Goal: Task Accomplishment & Management: Complete application form

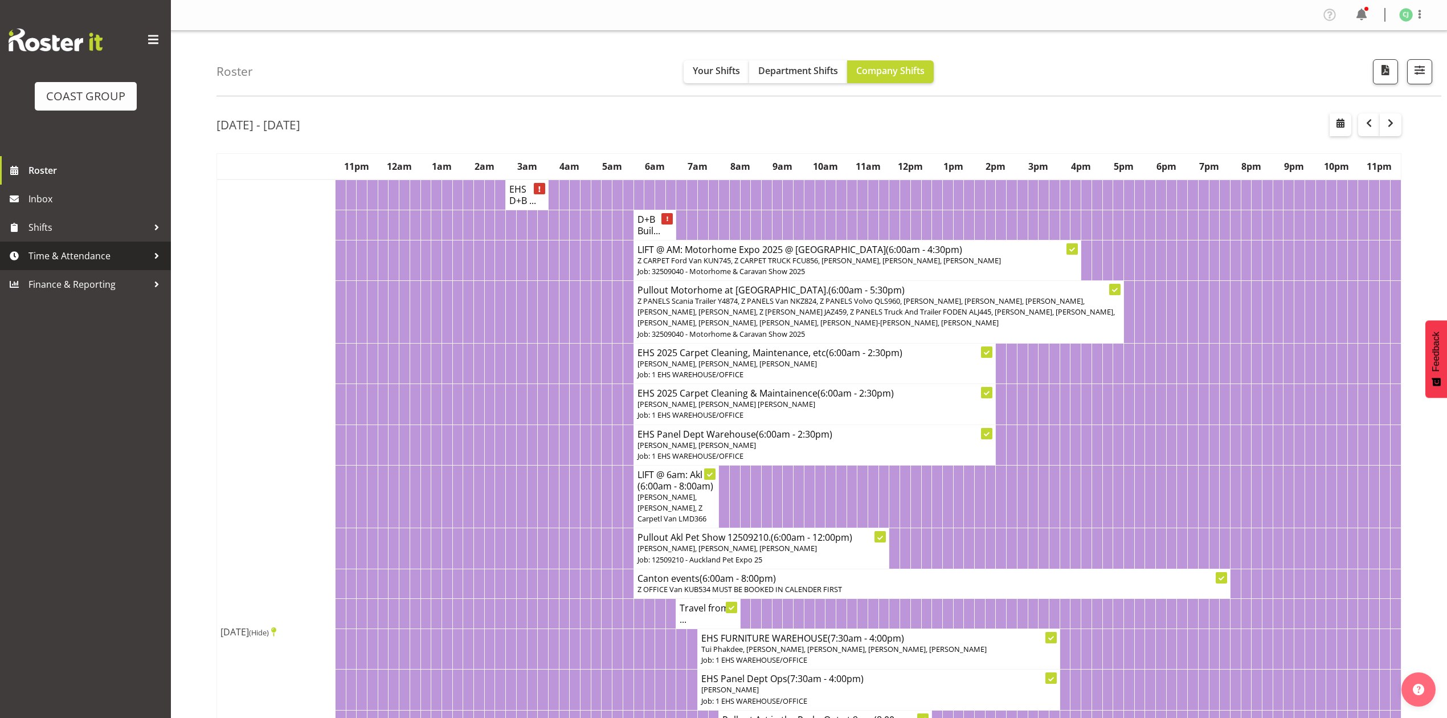
click at [108, 247] on span "Time & Attendance" at bounding box center [88, 255] width 120 height 17
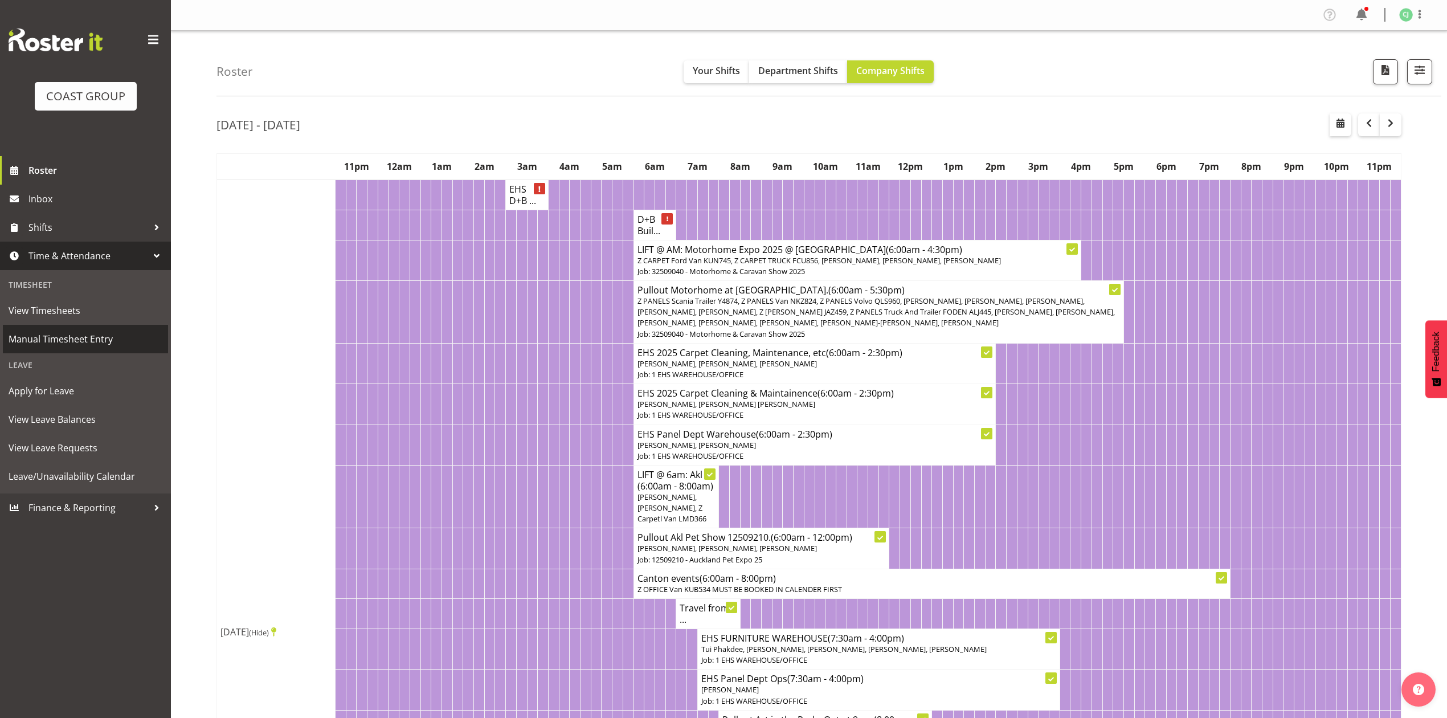
click at [79, 334] on span "Manual Timesheet Entry" at bounding box center [86, 338] width 154 height 17
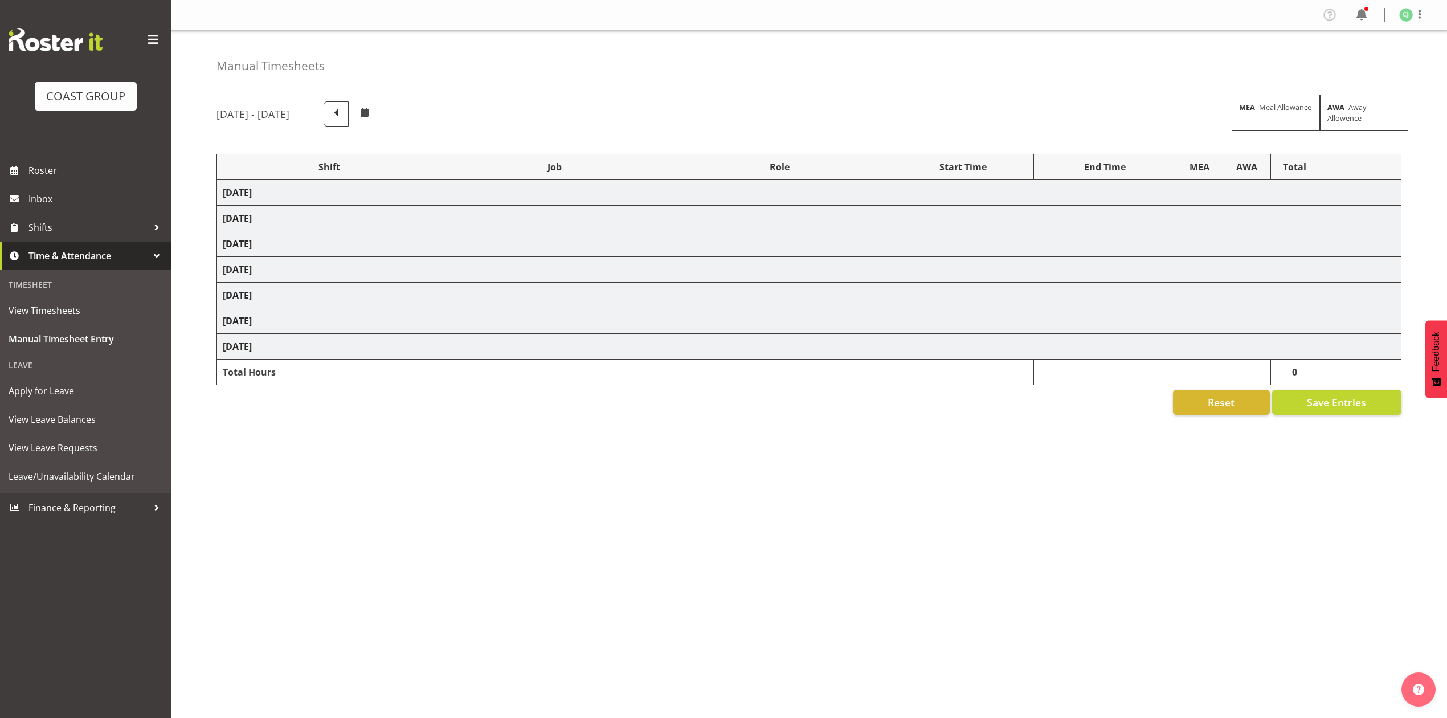
select select "69"
select select "10640"
select select "8960"
select select "10038"
select select "69"
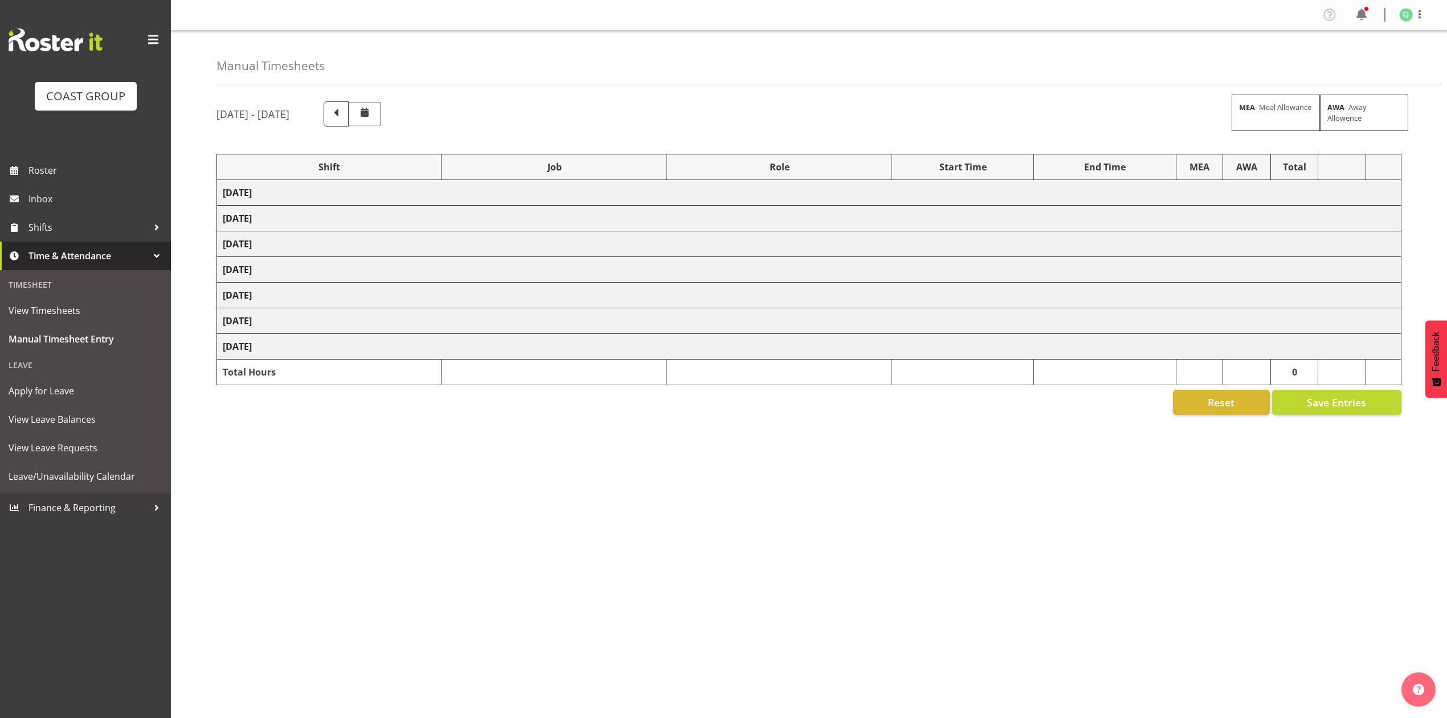
select select "8654"
select select "69"
select select "10640"
select select "10208"
select select "8960"
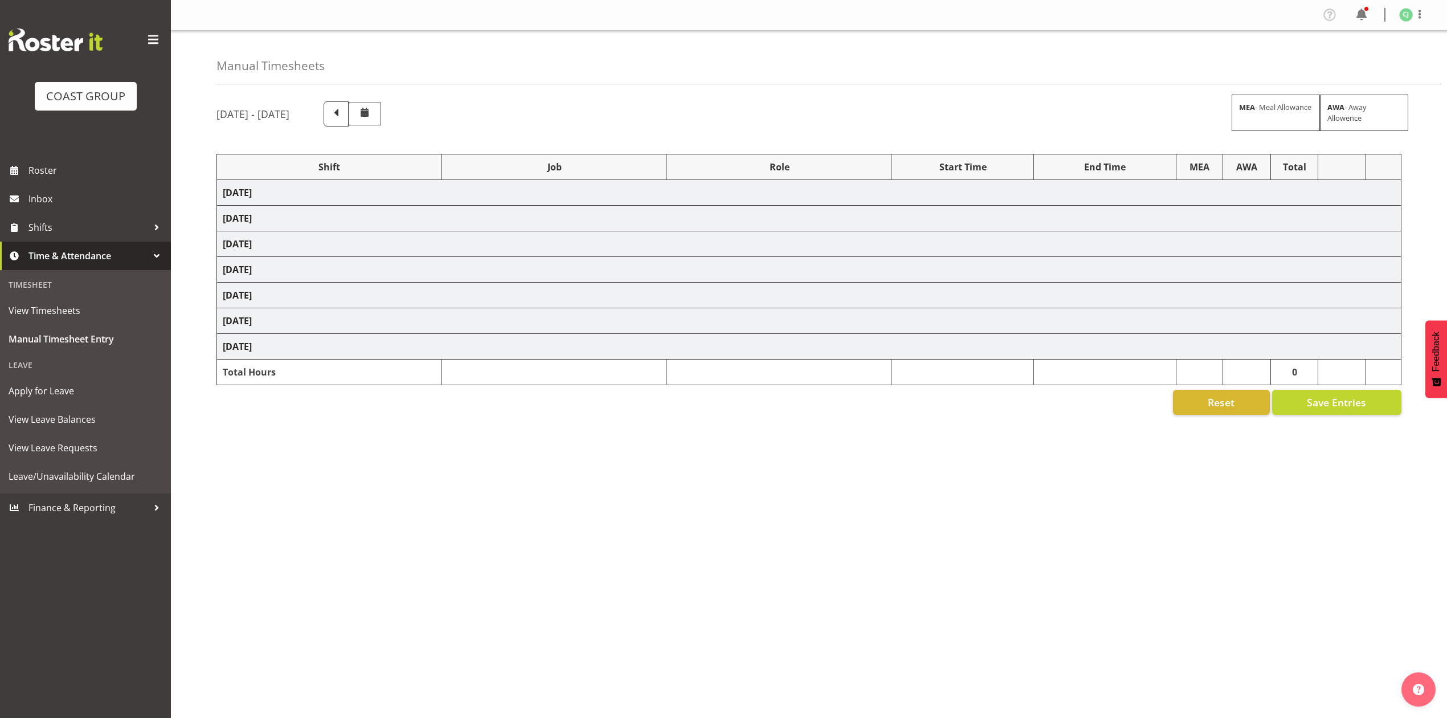
select select "8654"
select select "69"
select select "10651"
select select "8960"
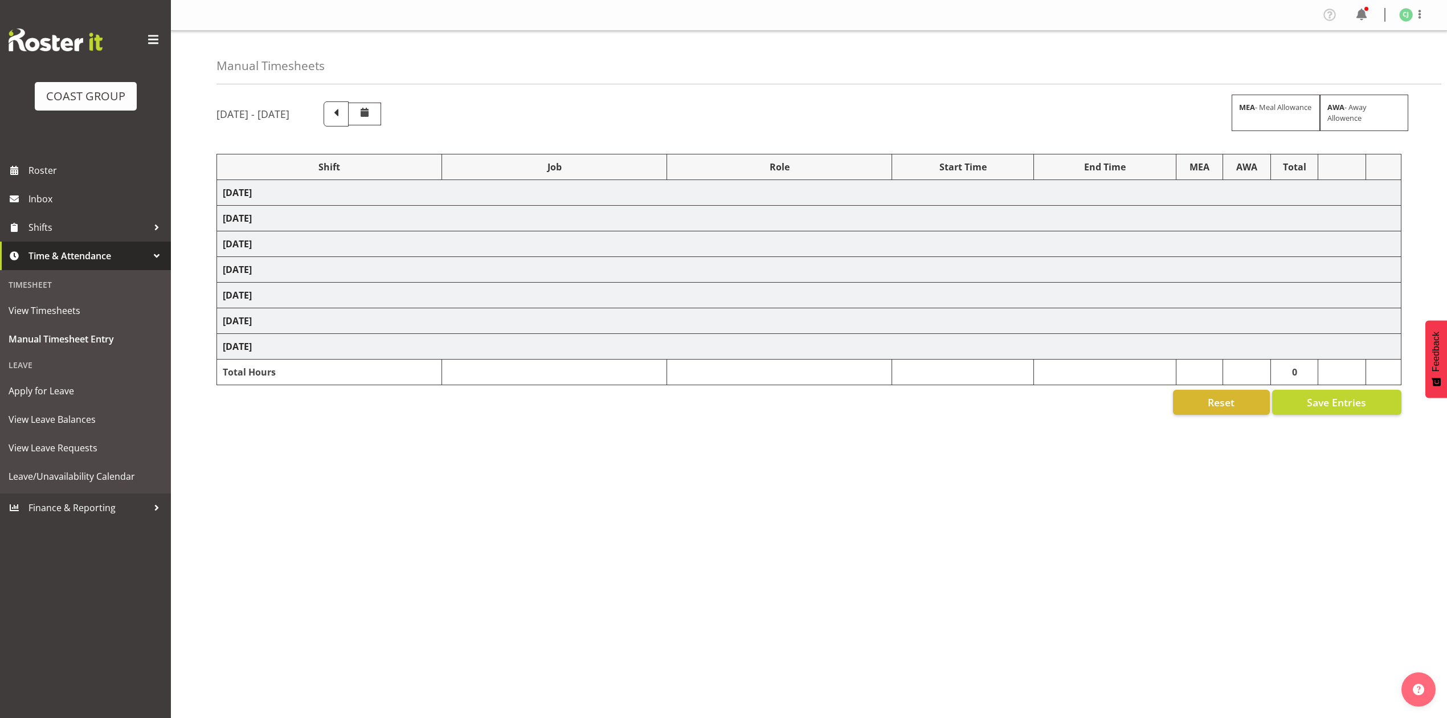
select select "10208"
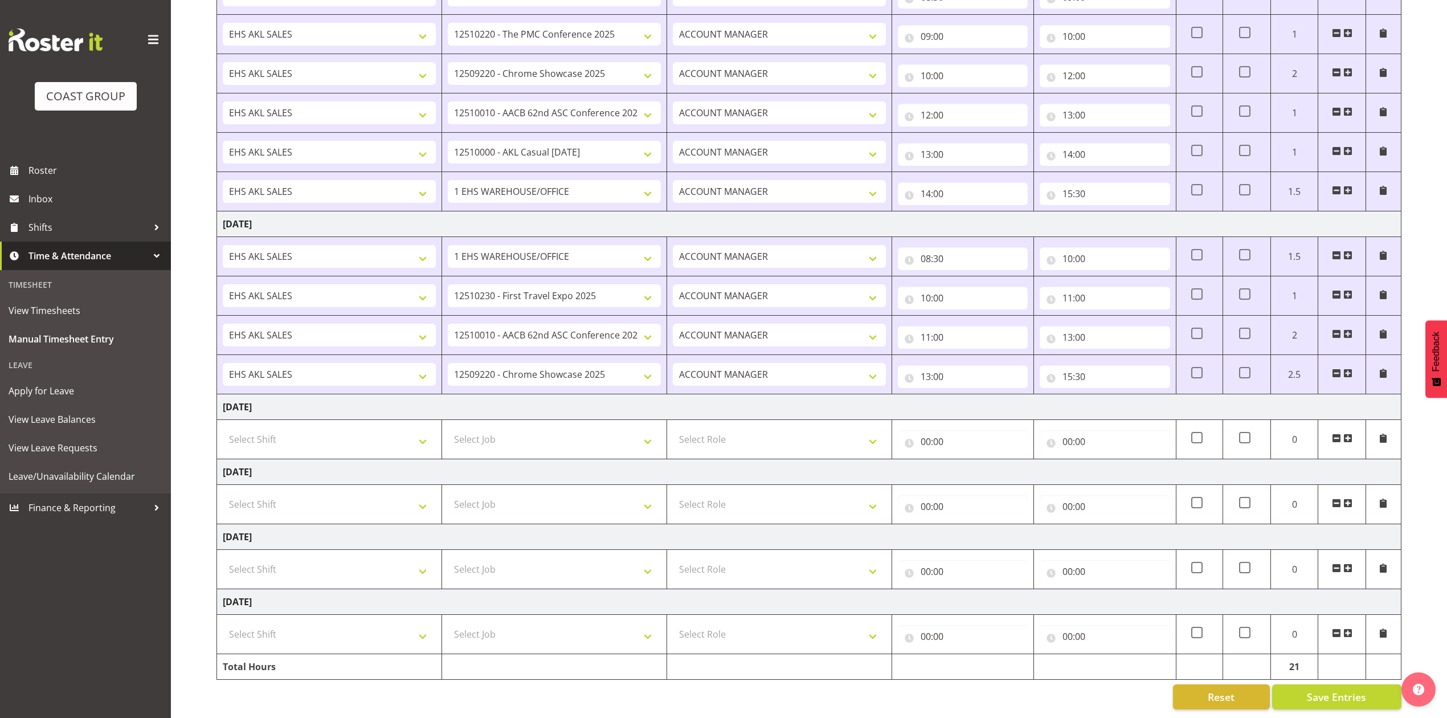
scroll to position [509, 0]
click at [312, 558] on select "Select Shift EHS AKL SALES" at bounding box center [329, 569] width 213 height 23
select select "1327"
click at [223, 558] on select "Select Shift EHS AKL SALES" at bounding box center [329, 569] width 213 height 23
click at [730, 558] on select "Select Role ACCOUNT MANAGER Account Manager" at bounding box center [779, 569] width 213 height 23
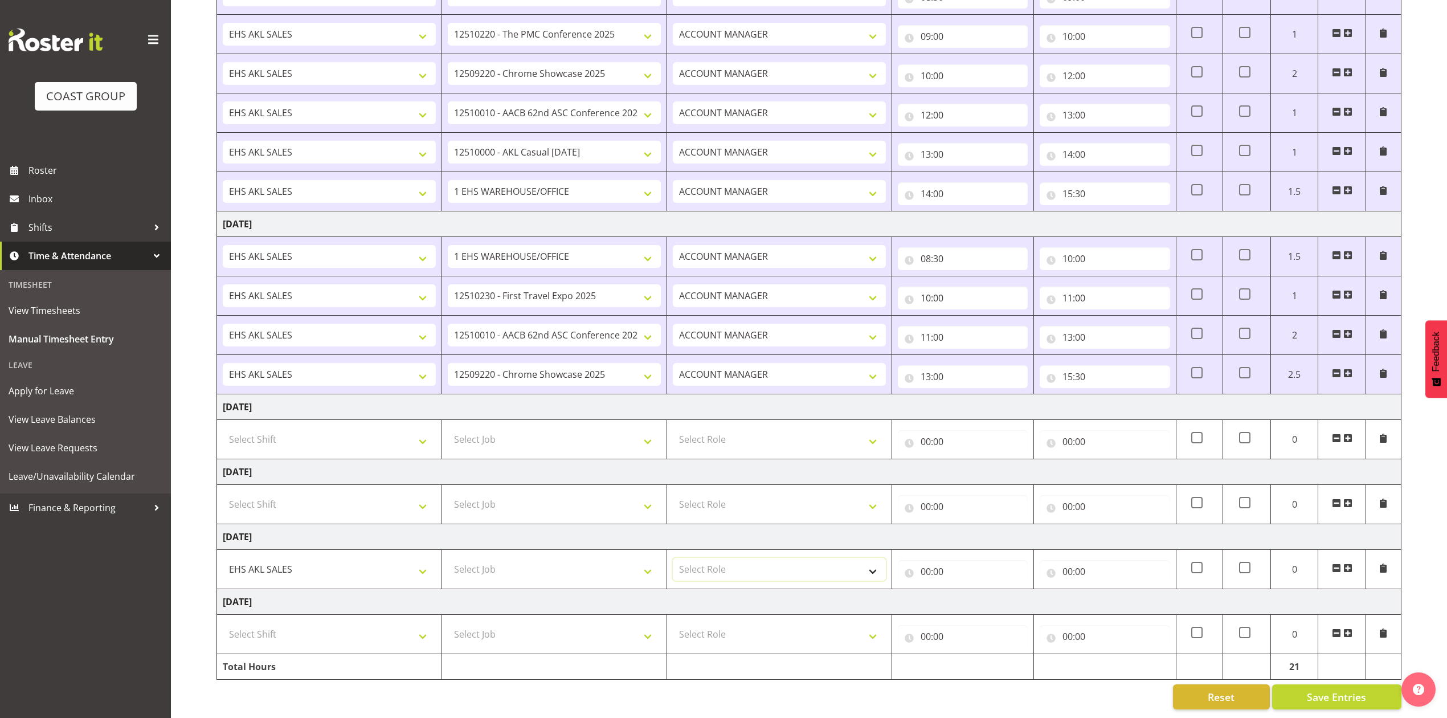
select select "197"
click at [673, 558] on select "Select Role ACCOUNT MANAGER Account Manager" at bounding box center [779, 569] width 213 height 23
click at [935, 560] on input "00:00" at bounding box center [963, 571] width 130 height 23
click at [976, 590] on select "00 01 02 03 04 05 06 07 08 09 10 11 12 13 14 15 16 17 18 19 20 21 22 23" at bounding box center [976, 601] width 26 height 23
select select "8"
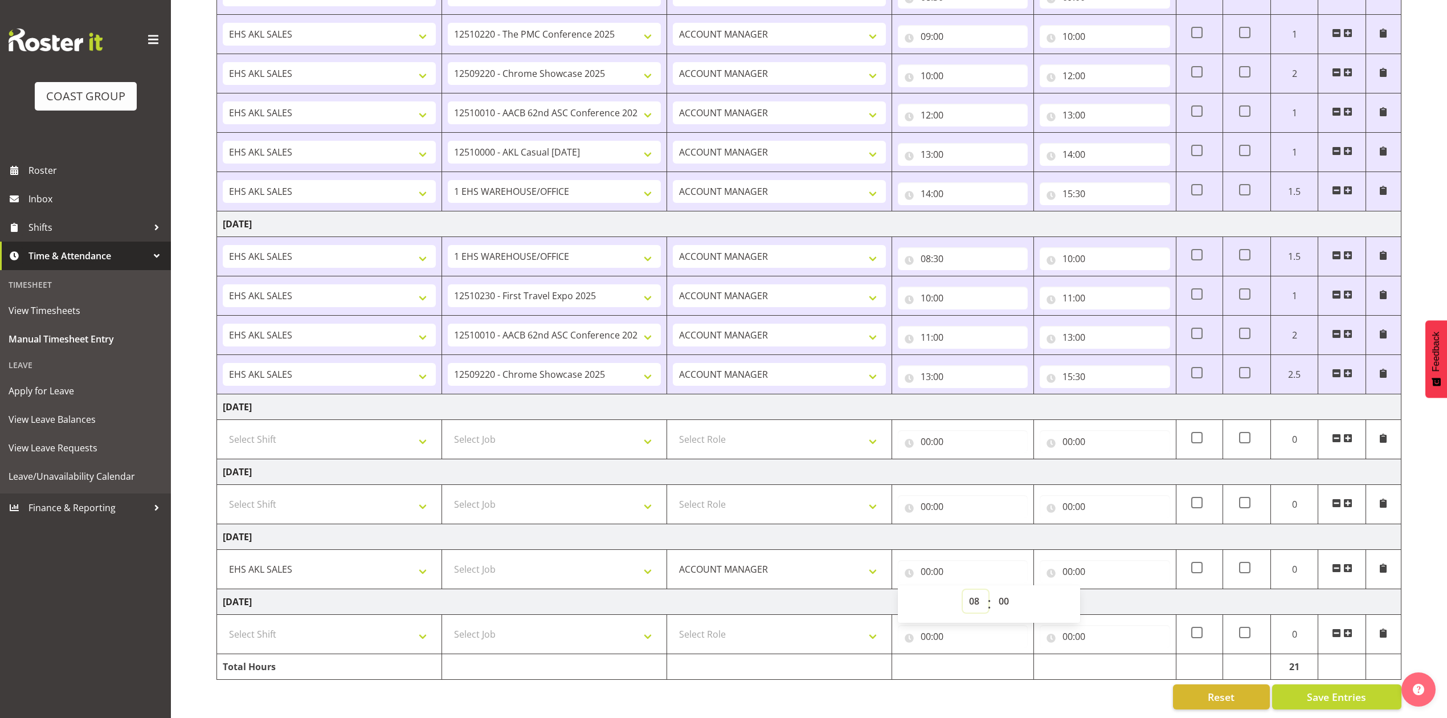
click at [963, 590] on select "00 01 02 03 04 05 06 07 08 09 10 11 12 13 14 15 16 17 18 19 20 21 22 23" at bounding box center [976, 601] width 26 height 23
type input "08:00"
drag, startPoint x: 1008, startPoint y: 586, endPoint x: 1010, endPoint y: 577, distance: 9.2
click at [1008, 590] on select "00 01 02 03 04 05 06 07 08 09 10 11 12 13 14 15 16 17 18 19 20 21 22 23 24 25 2…" at bounding box center [1005, 601] width 26 height 23
select select "30"
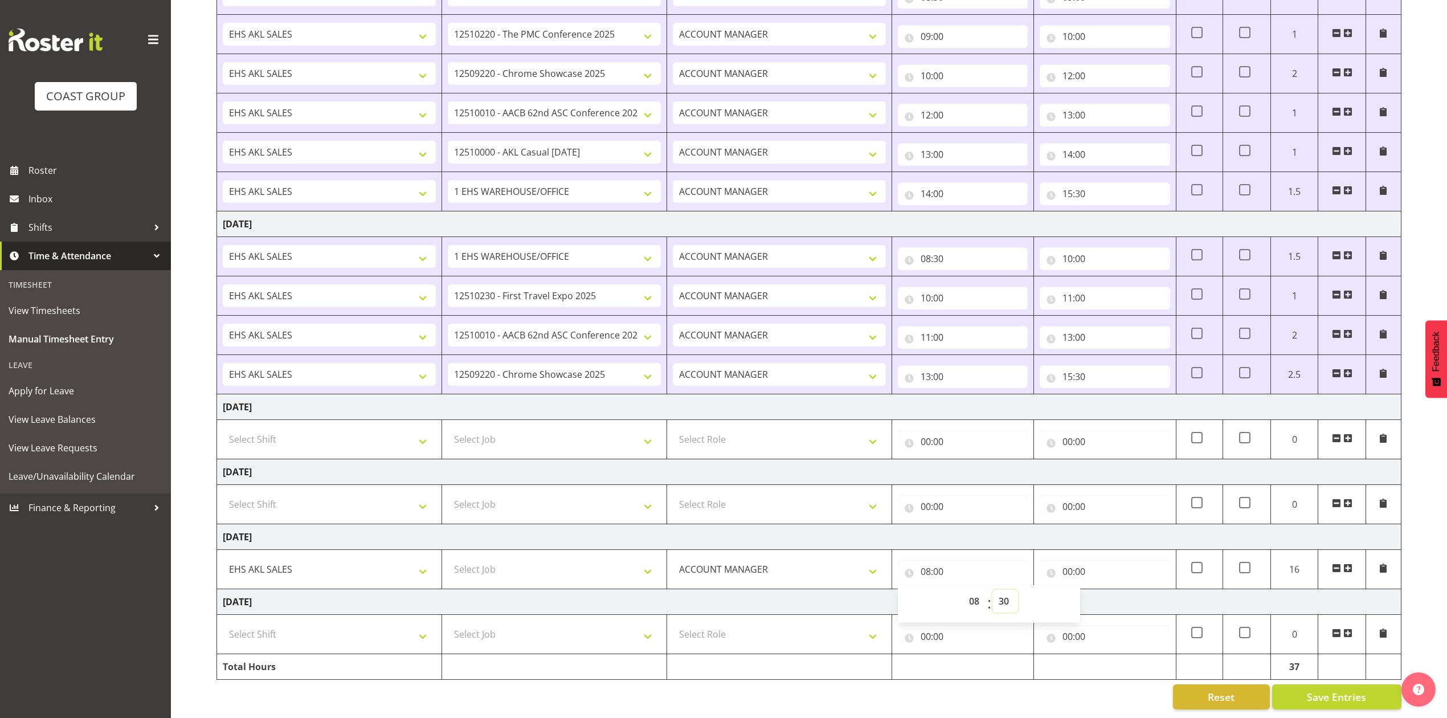
click at [992, 590] on select "00 01 02 03 04 05 06 07 08 09 10 11 12 13 14 15 16 17 18 19 20 21 22 23 24 25 2…" at bounding box center [1005, 601] width 26 height 23
type input "08:30"
click at [1074, 564] on input "00:00" at bounding box center [1105, 571] width 130 height 23
click at [1125, 591] on select "00 01 02 03 04 05 06 07 08 09 10 11 12 13 14 15 16 17 18 19 20 21 22 23" at bounding box center [1118, 601] width 26 height 23
select select "10"
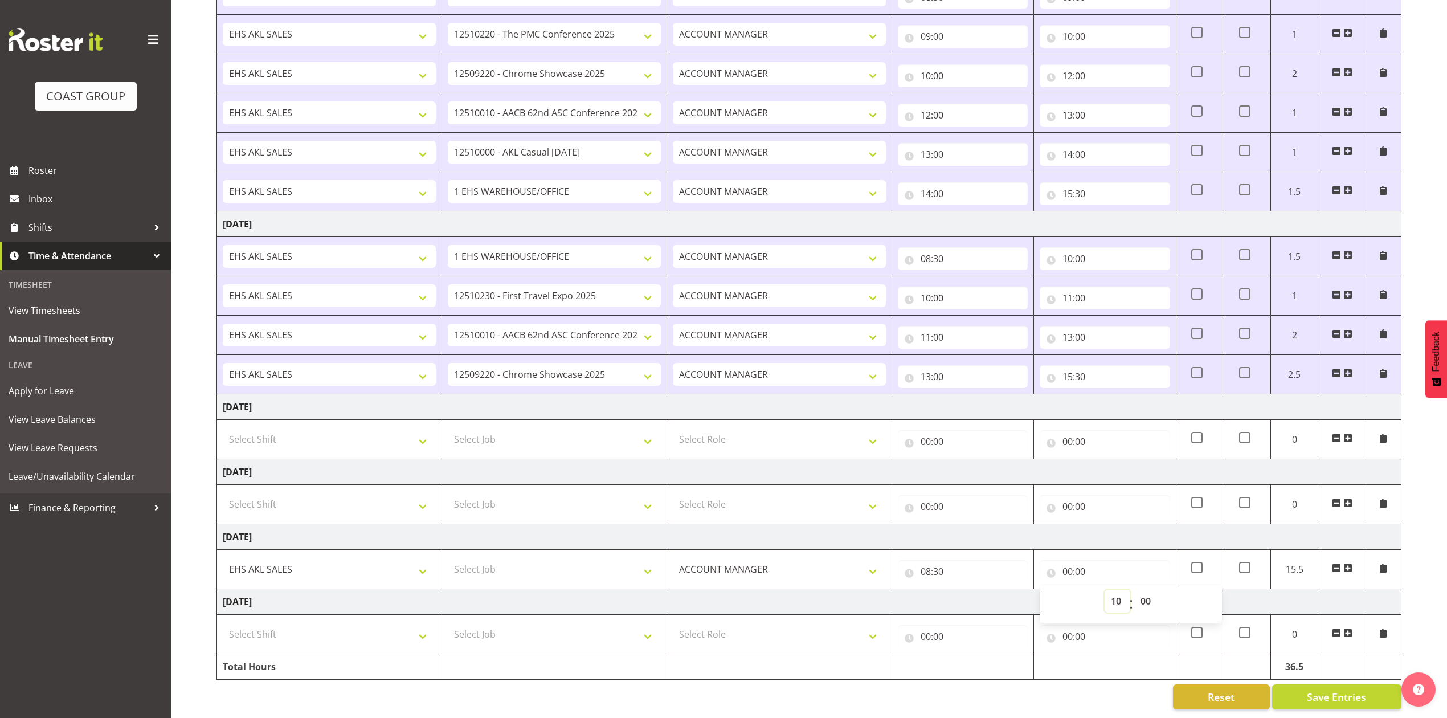
click at [1105, 590] on select "00 01 02 03 04 05 06 07 08 09 10 11 12 13 14 15 16 17 18 19 20 21 22 23" at bounding box center [1118, 601] width 26 height 23
type input "10:00"
click at [1347, 563] on span at bounding box center [1347, 567] width 9 height 9
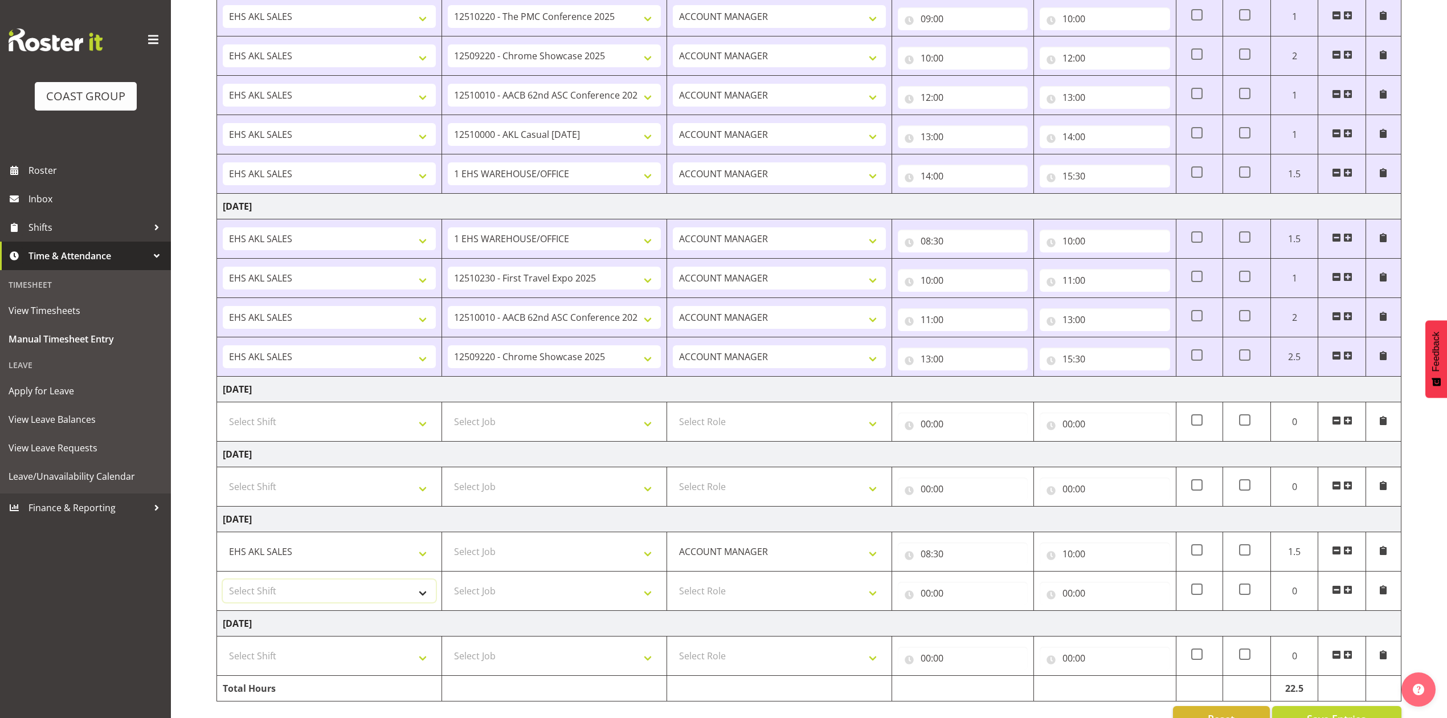
click at [361, 593] on select "Select Shift EHS AKL SALES" at bounding box center [329, 590] width 213 height 23
select select "1327"
click at [223, 585] on select "Select Shift EHS AKL SALES" at bounding box center [329, 590] width 213 height 23
click at [721, 602] on select "Select Role ACCOUNT MANAGER Account Manager" at bounding box center [779, 590] width 213 height 23
select select "197"
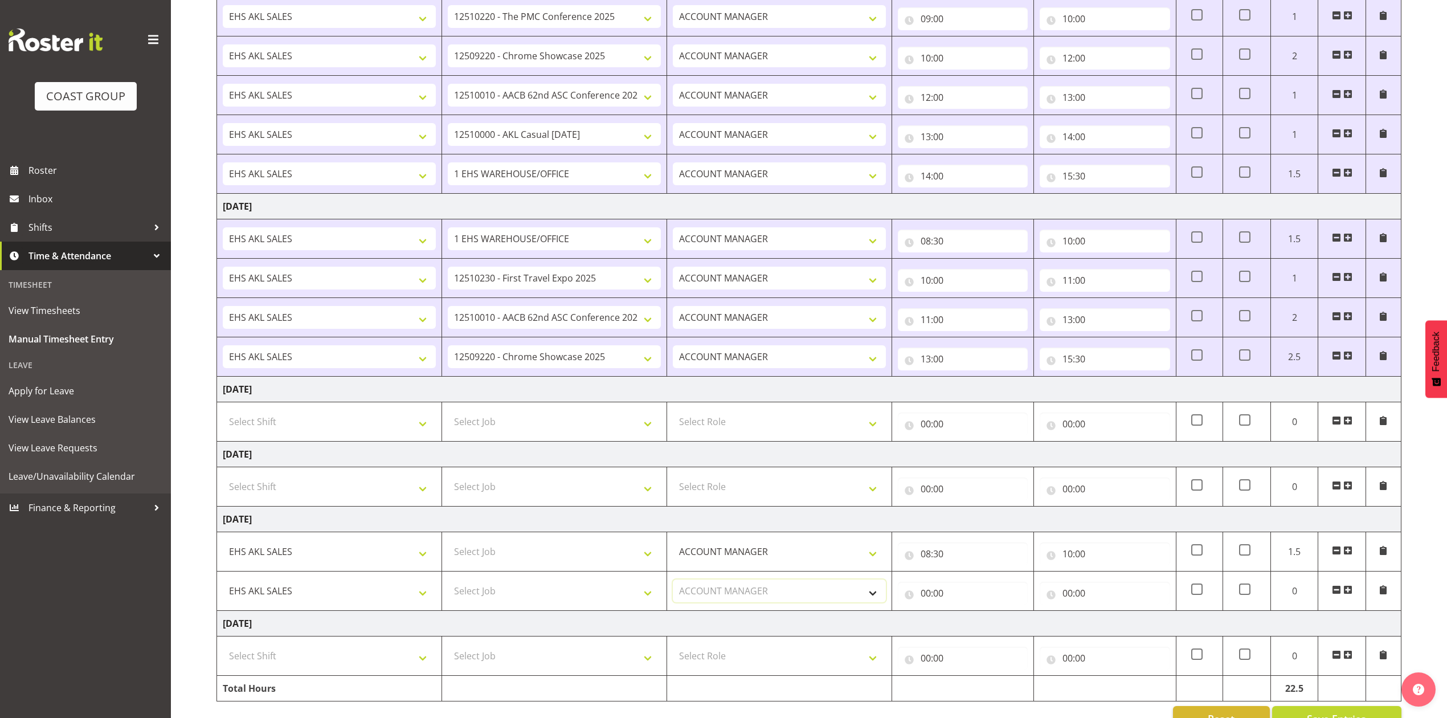
click at [673, 585] on select "Select Role ACCOUNT MANAGER Account Manager" at bounding box center [779, 590] width 213 height 23
click at [930, 599] on input "00:00" at bounding box center [963, 593] width 130 height 23
click at [974, 627] on select "00 01 02 03 04 05 06 07 08 09 10 11 12 13 14 15 16 17 18 19 20 21 22 23" at bounding box center [976, 622] width 26 height 23
select select "10"
click at [963, 616] on select "00 01 02 03 04 05 06 07 08 09 10 11 12 13 14 15 16 17 18 19 20 21 22 23" at bounding box center [976, 622] width 26 height 23
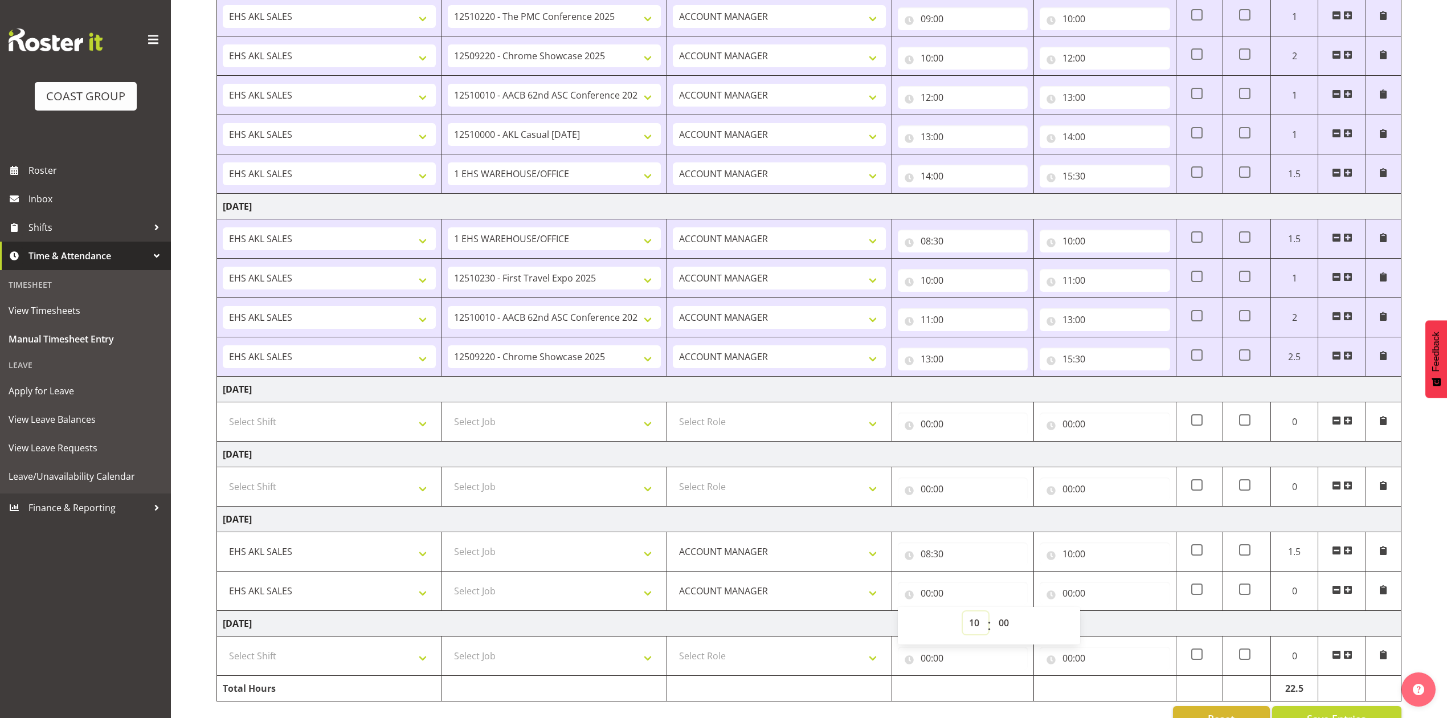
type input "10:00"
click at [1072, 599] on input "00:00" at bounding box center [1105, 593] width 130 height 23
click at [1117, 629] on select "00 01 02 03 04 05 06 07 08 09 10 11 12 13 14 15 16 17 18 19 20 21 22 23" at bounding box center [1118, 622] width 26 height 23
select select "11"
click at [1105, 616] on select "00 01 02 03 04 05 06 07 08 09 10 11 12 13 14 15 16 17 18 19 20 21 22 23" at bounding box center [1118, 622] width 26 height 23
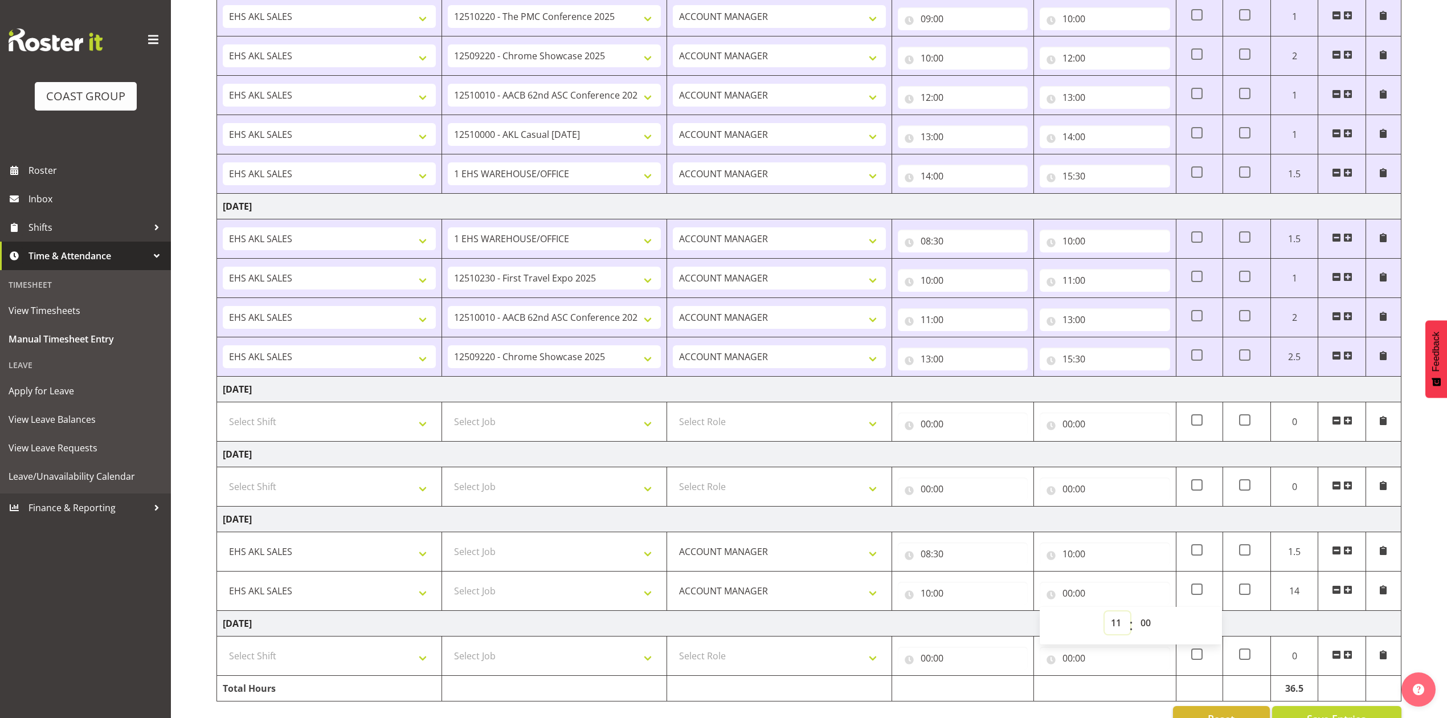
type input "11:00"
click at [1352, 595] on td at bounding box center [1341, 590] width 47 height 39
click at [1351, 594] on span at bounding box center [1347, 589] width 9 height 9
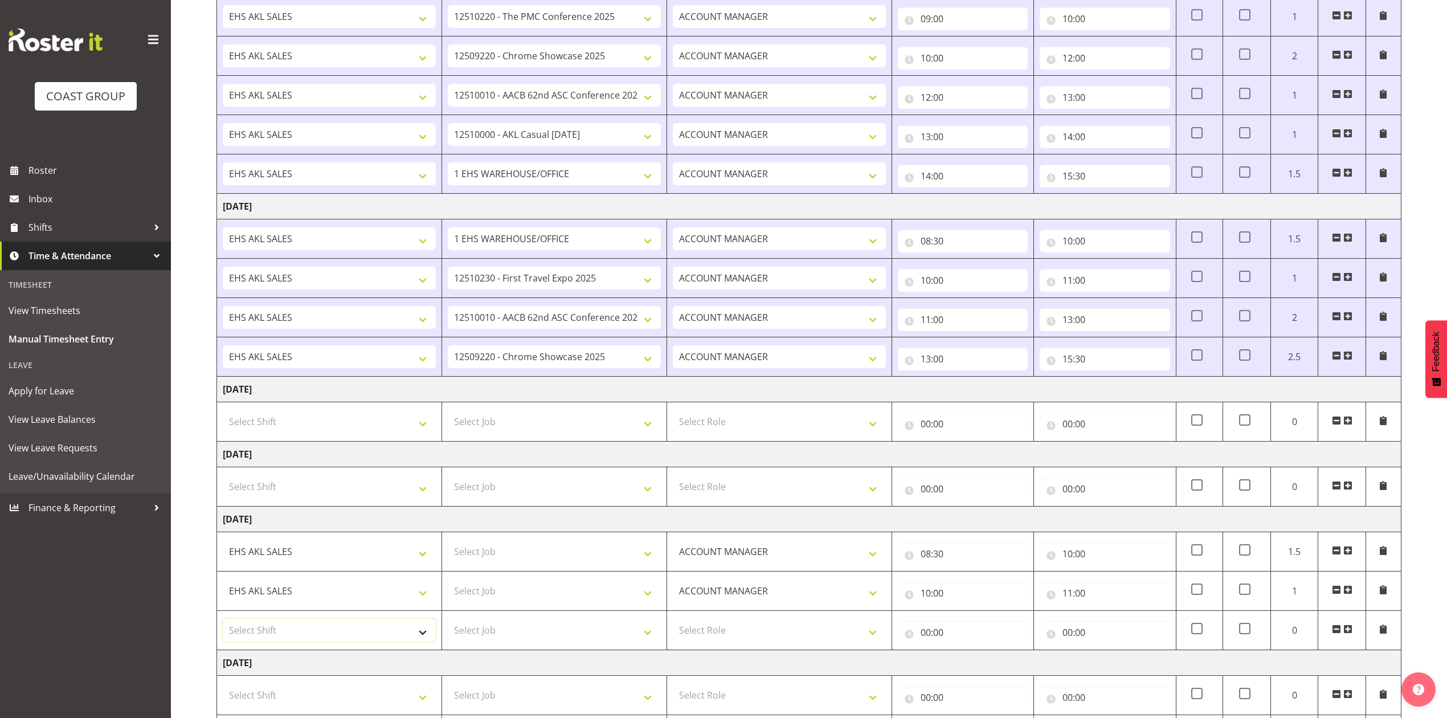
click at [343, 641] on select "Select Shift EHS AKL SALES" at bounding box center [329, 630] width 213 height 23
select select "1327"
click at [223, 624] on select "Select Shift EHS AKL SALES" at bounding box center [329, 630] width 213 height 23
click at [771, 634] on select "Select Role ACCOUNT MANAGER Account Manager" at bounding box center [779, 630] width 213 height 23
select select "197"
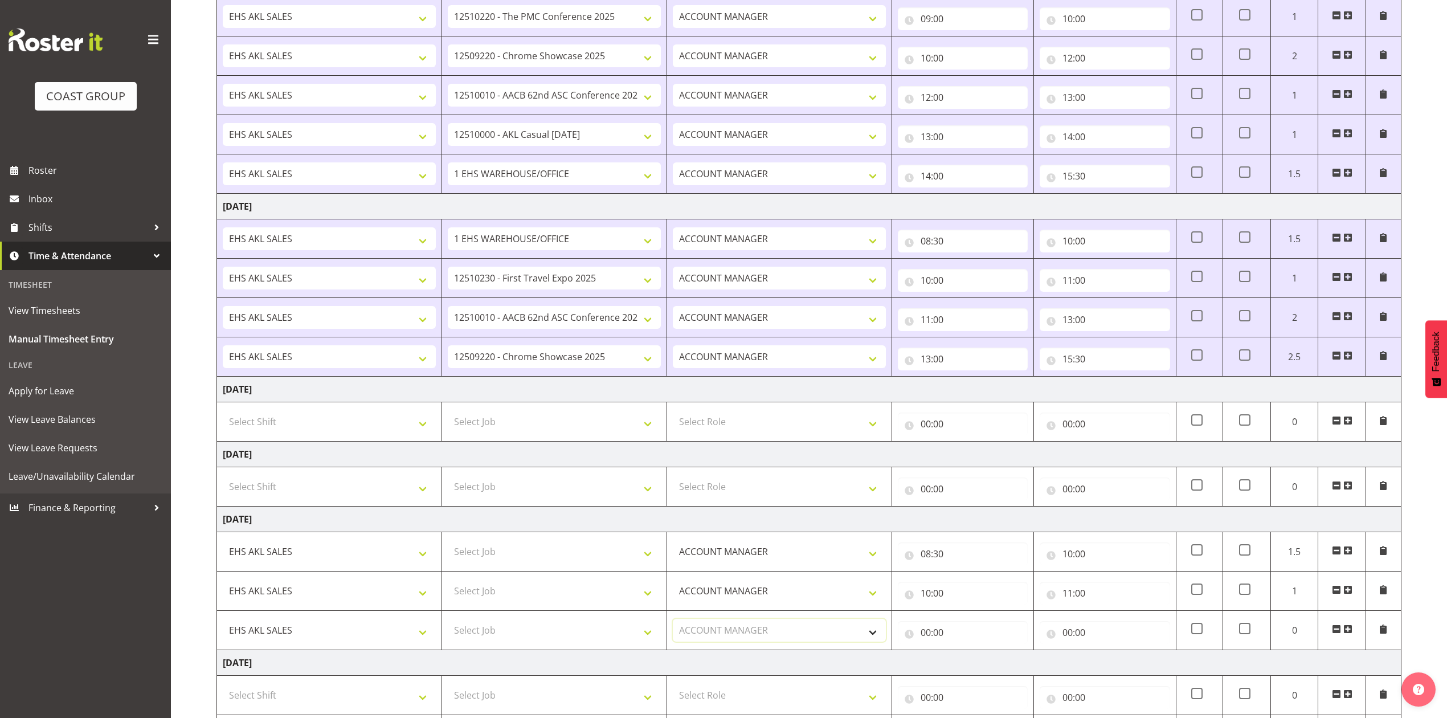
click at [673, 624] on select "Select Role ACCOUNT MANAGER Account Manager" at bounding box center [779, 630] width 213 height 23
click at [928, 641] on input "00:00" at bounding box center [963, 632] width 130 height 23
click at [974, 662] on select "00 01 02 03 04 05 06 07 08 09 10 11 12 13 14 15 16 17 18 19 20 21 22 23" at bounding box center [976, 662] width 26 height 23
select select "11"
click at [963, 656] on select "00 01 02 03 04 05 06 07 08 09 10 11 12 13 14 15 16 17 18 19 20 21 22 23" at bounding box center [976, 662] width 26 height 23
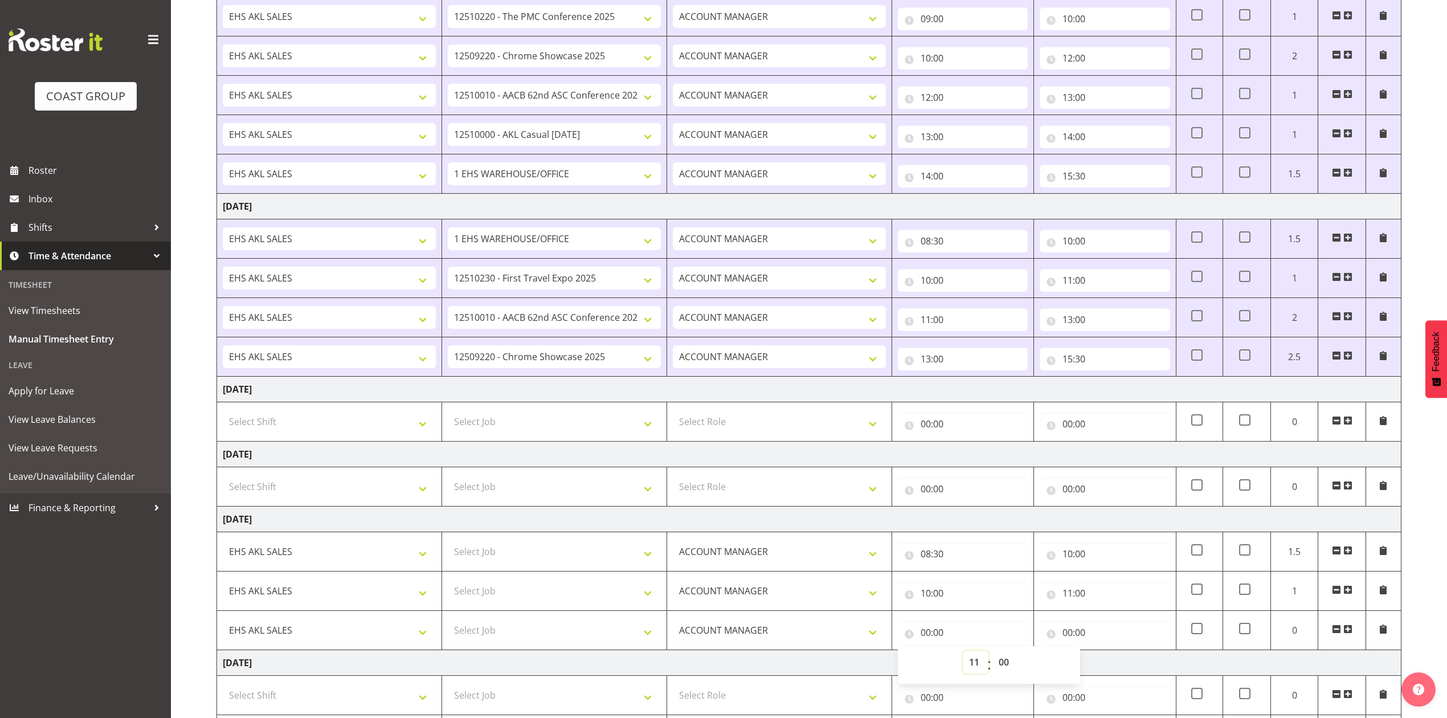
type input "11:00"
click at [1073, 637] on input "00:00" at bounding box center [1105, 632] width 130 height 23
click at [1117, 666] on select "00 01 02 03 04 05 06 07 08 09 10 11 12 13 14 15 16 17 18 19 20 21 22 23" at bounding box center [1118, 662] width 26 height 23
select select "12"
click at [1105, 656] on select "00 01 02 03 04 05 06 07 08 09 10 11 12 13 14 15 16 17 18 19 20 21 22 23" at bounding box center [1118, 662] width 26 height 23
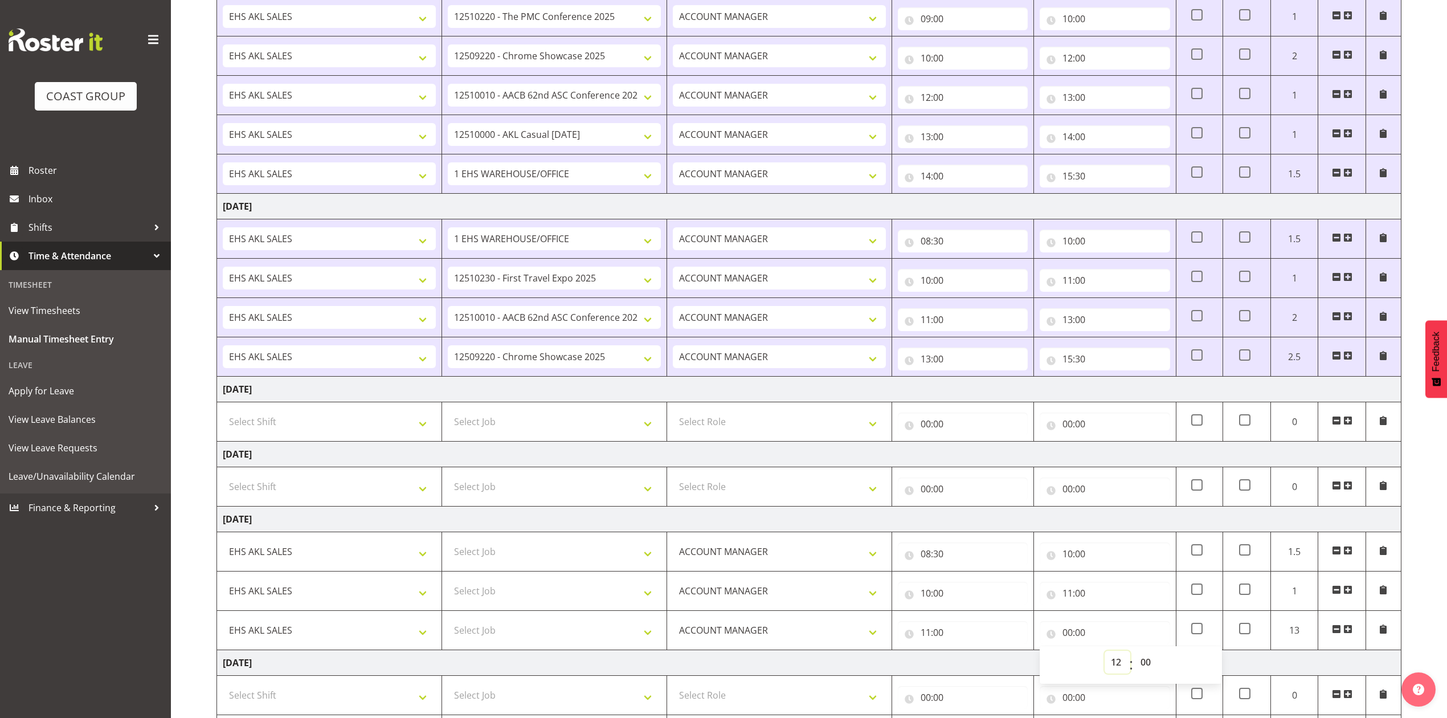
type input "12:00"
click at [1350, 634] on span at bounding box center [1347, 628] width 9 height 9
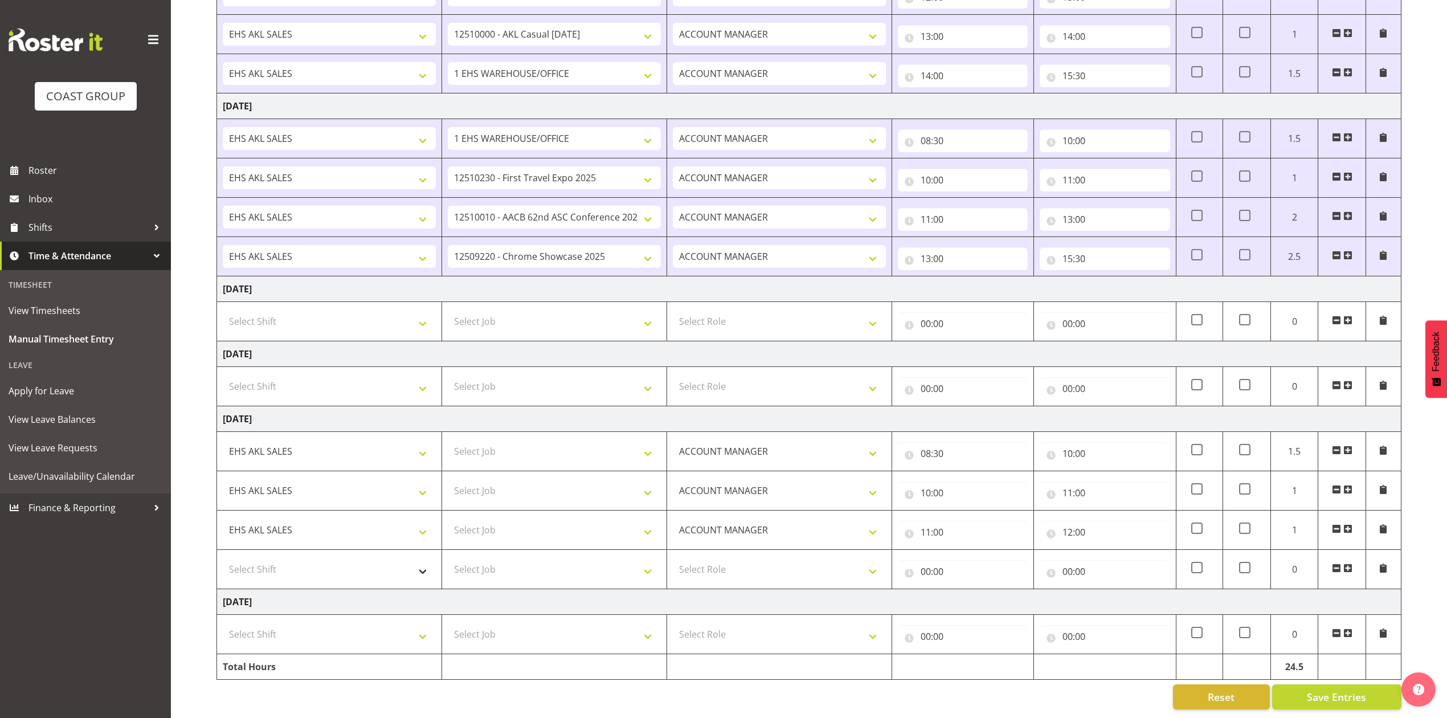
scroll to position [628, 0]
click at [376, 558] on select "Select Shift EHS AKL SALES" at bounding box center [329, 569] width 213 height 23
select select "1327"
click at [223, 558] on select "Select Shift EHS AKL SALES" at bounding box center [329, 569] width 213 height 23
click at [795, 558] on select "Select Role ACCOUNT MANAGER Account Manager" at bounding box center [779, 569] width 213 height 23
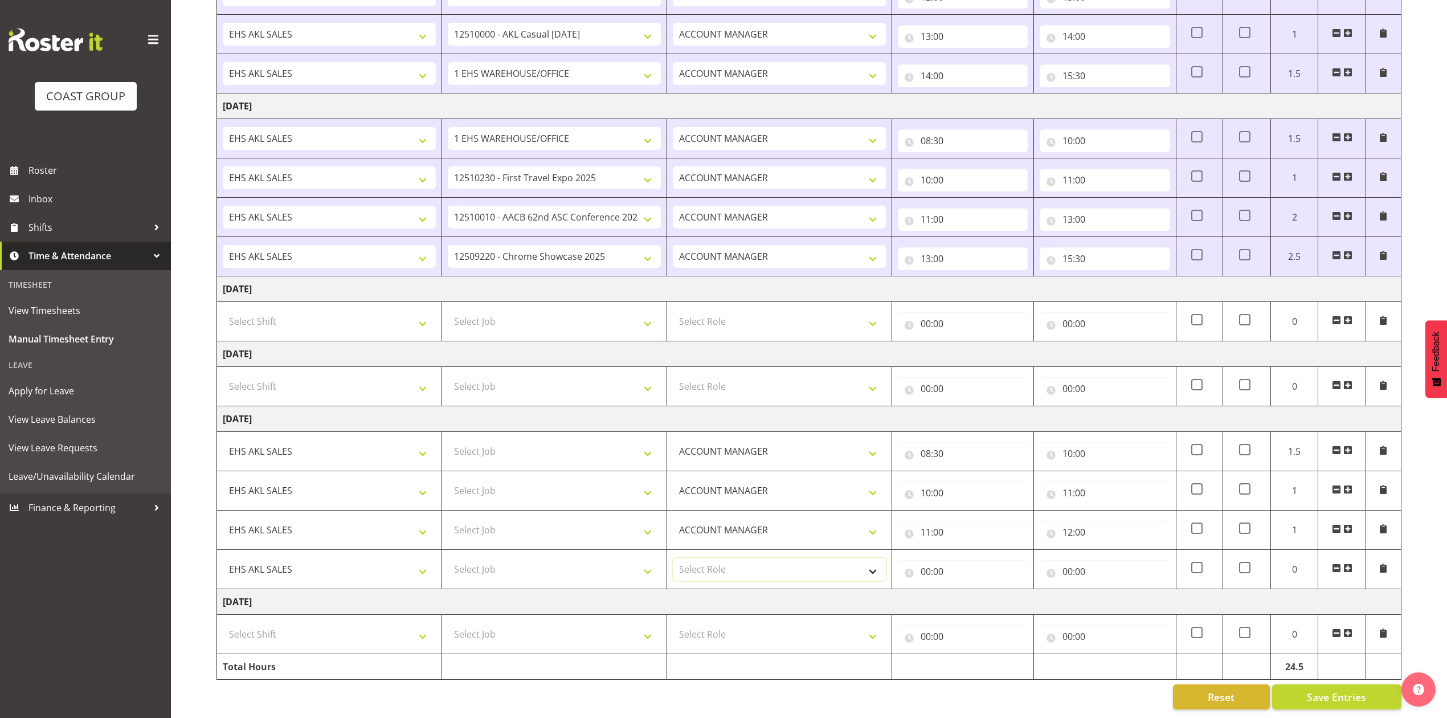
select select "197"
click at [673, 558] on select "Select Role ACCOUNT MANAGER Account Manager" at bounding box center [779, 569] width 213 height 23
click at [922, 560] on input "00:00" at bounding box center [963, 571] width 130 height 23
click at [975, 590] on select "00 01 02 03 04 05 06 07 08 09 10 11 12 13 14 15 16 17 18 19 20 21 22 23" at bounding box center [976, 601] width 26 height 23
select select "12"
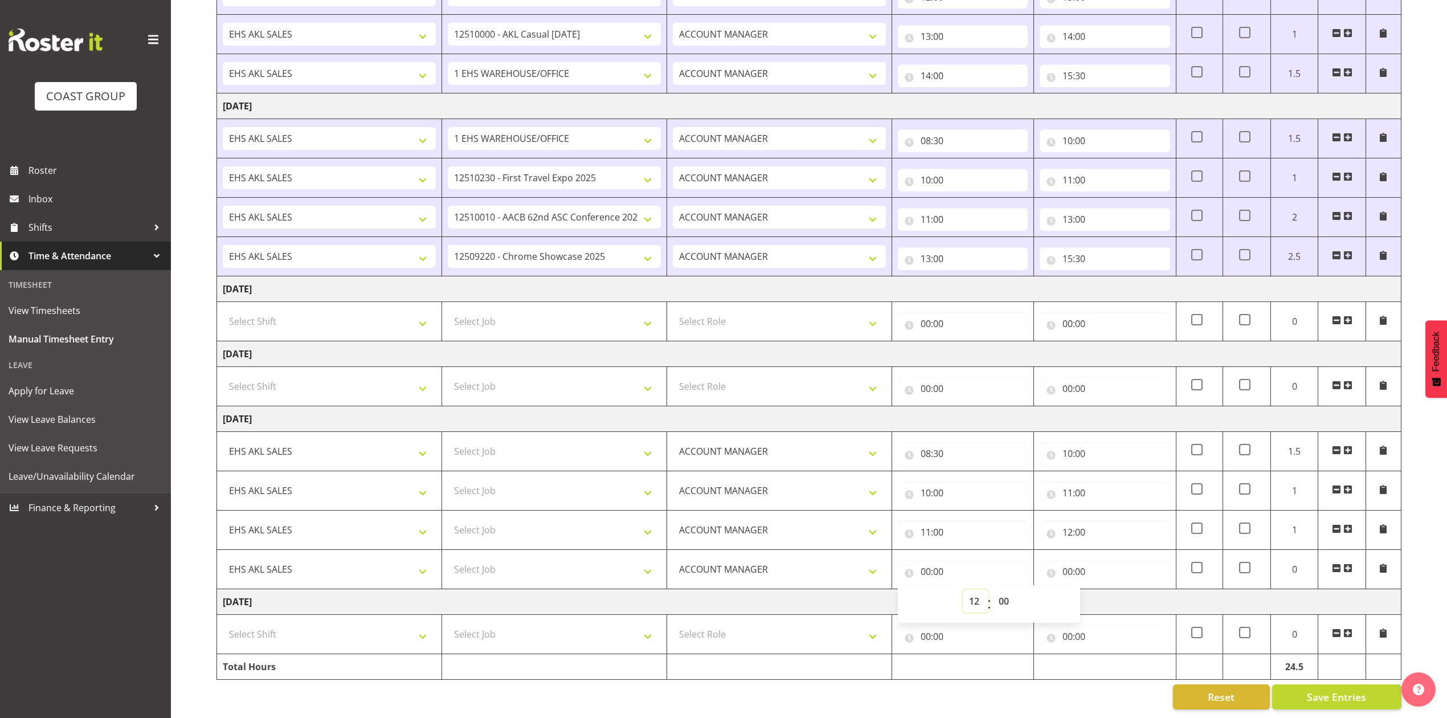
click at [963, 590] on select "00 01 02 03 04 05 06 07 08 09 10 11 12 13 14 15 16 17 18 19 20 21 22 23" at bounding box center [976, 601] width 26 height 23
type input "12:00"
click at [1074, 561] on input "00:00" at bounding box center [1105, 571] width 130 height 23
click at [1115, 591] on select "00 01 02 03 04 05 06 07 08 09 10 11 12 13 14 15 16 17 18 19 20 21 22 23" at bounding box center [1118, 601] width 26 height 23
select select "14"
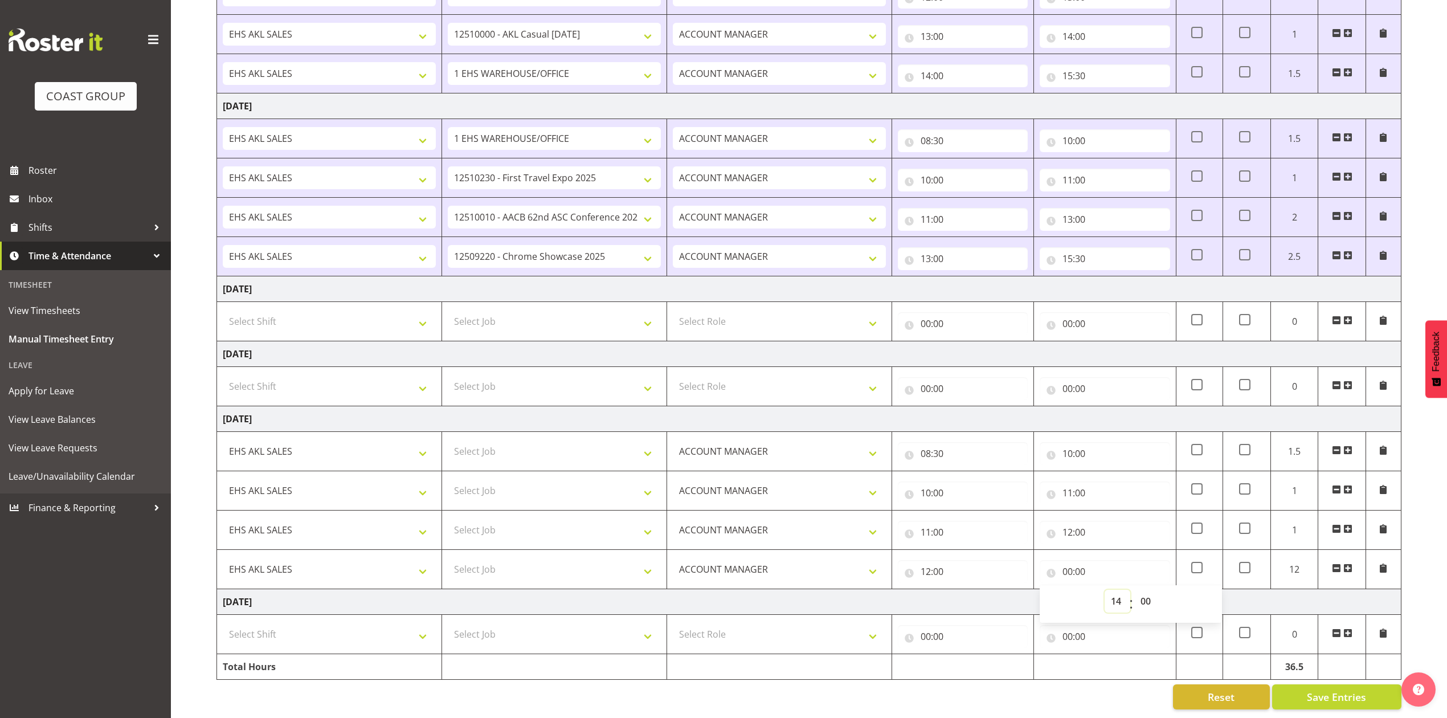
click at [1105, 590] on select "00 01 02 03 04 05 06 07 08 09 10 11 12 13 14 15 16 17 18 19 20 21 22 23" at bounding box center [1118, 601] width 26 height 23
type input "14:00"
click at [1346, 563] on span at bounding box center [1347, 567] width 9 height 9
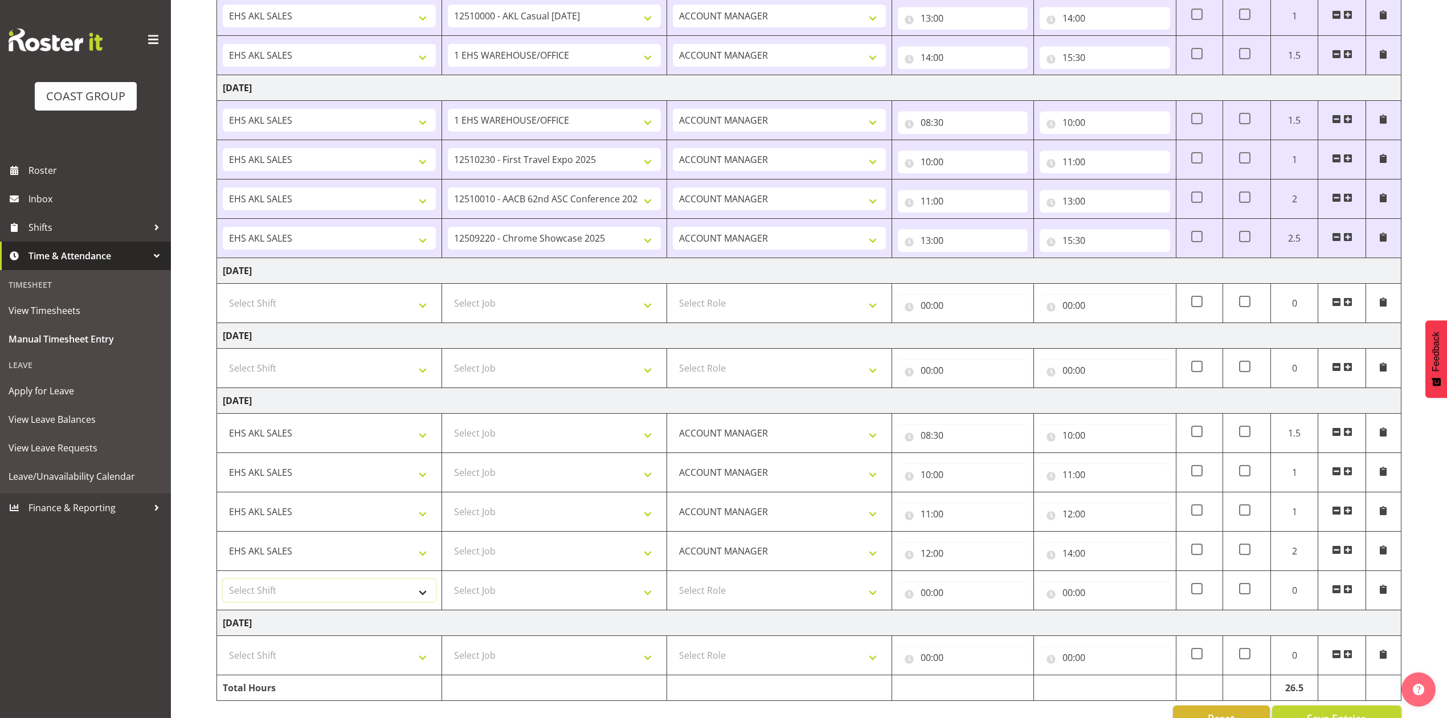
click at [395, 596] on select "Select Shift EHS AKL SALES" at bounding box center [329, 590] width 213 height 23
select select "1327"
click at [223, 585] on select "Select Shift EHS AKL SALES" at bounding box center [329, 590] width 213 height 23
click at [720, 589] on select "Select Role ACCOUNT MANAGER Account Manager" at bounding box center [779, 590] width 213 height 23
select select "197"
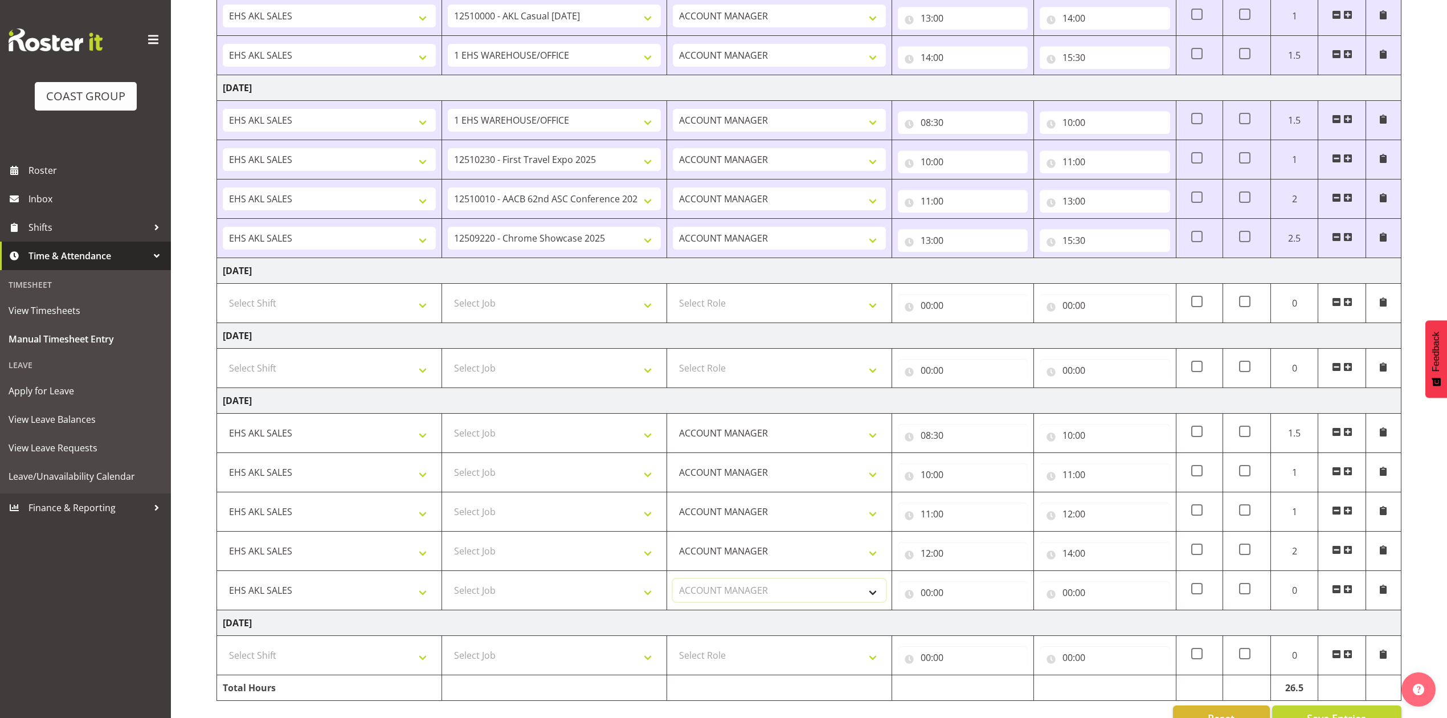
click at [673, 585] on select "Select Role ACCOUNT MANAGER Account Manager" at bounding box center [779, 590] width 213 height 23
click at [926, 598] on input "00:00" at bounding box center [963, 592] width 130 height 23
click at [974, 628] on select "00 01 02 03 04 05 06 07 08 09 10 11 12 13 14 15 16 17 18 19 20 21 22 23" at bounding box center [976, 622] width 26 height 23
select select "14"
click at [963, 616] on select "00 01 02 03 04 05 06 07 08 09 10 11 12 13 14 15 16 17 18 19 20 21 22 23" at bounding box center [976, 622] width 26 height 23
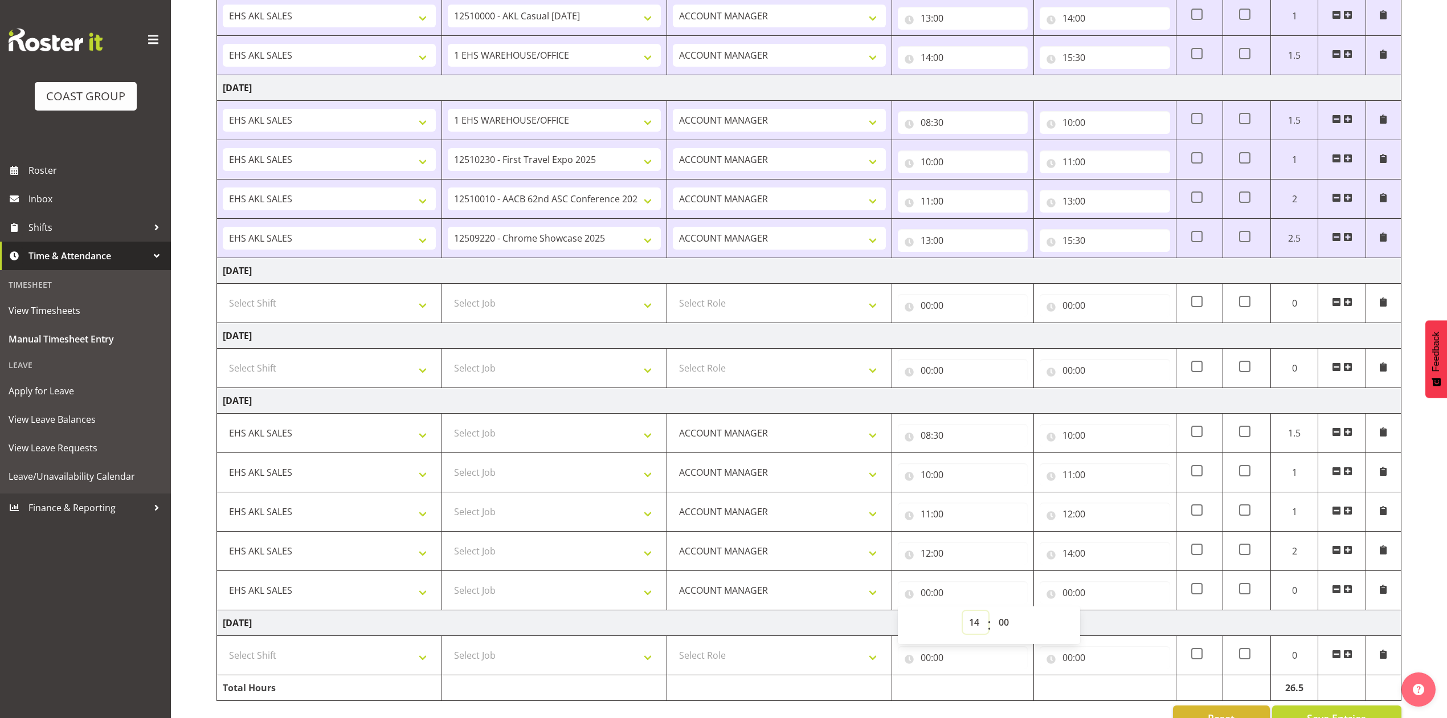
type input "14:00"
click at [1066, 599] on input "00:00" at bounding box center [1105, 592] width 130 height 23
click at [1114, 628] on select "00 01 02 03 04 05 06 07 08 09 10 11 12 13 14 15 16 17 18 19 20 21 22 23" at bounding box center [1118, 622] width 26 height 23
select select "15"
click at [1105, 616] on select "00 01 02 03 04 05 06 07 08 09 10 11 12 13 14 15 16 17 18 19 20 21 22 23" at bounding box center [1118, 622] width 26 height 23
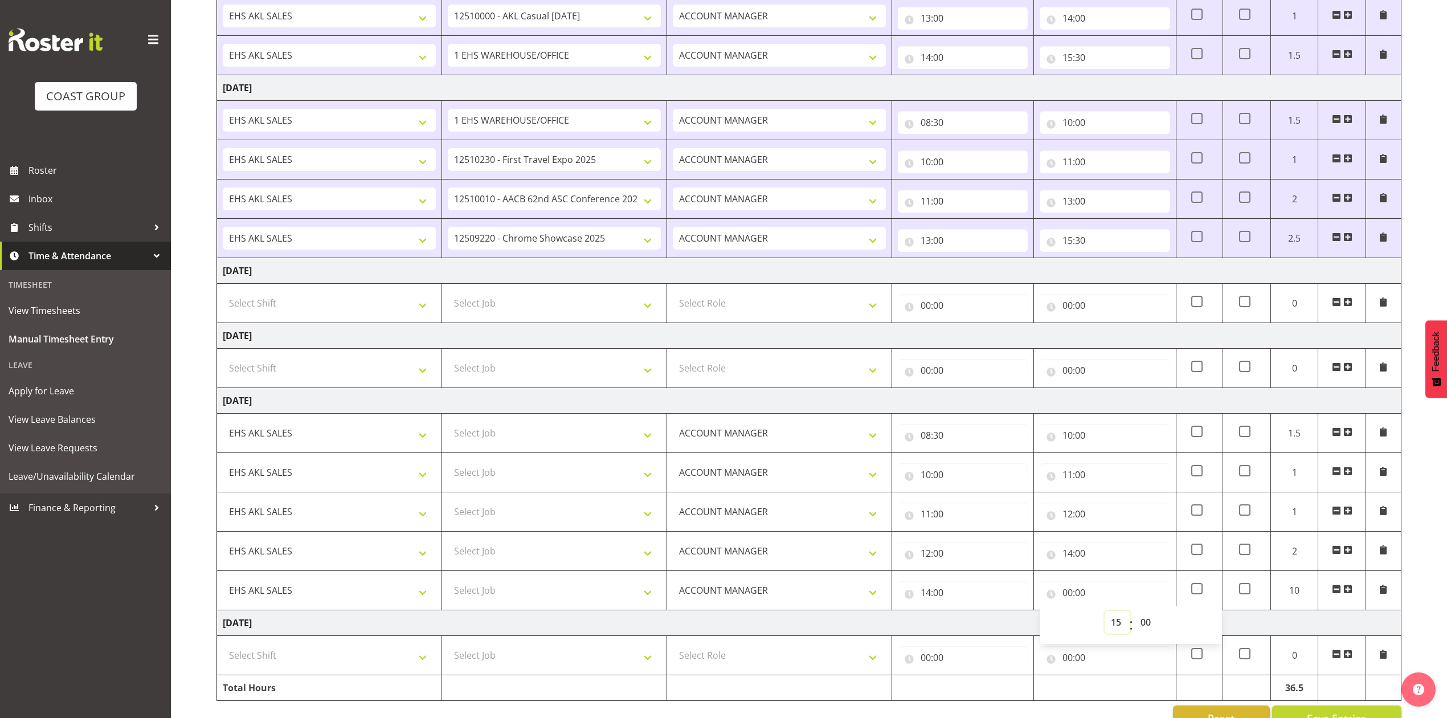
type input "15:00"
click at [1147, 626] on select "00 01 02 03 04 05 06 07 08 09 10 11 12 13 14 15 16 17 18 19 20 21 22 23 24 25 2…" at bounding box center [1147, 622] width 26 height 23
select select "30"
click at [1134, 616] on select "00 01 02 03 04 05 06 07 08 09 10 11 12 13 14 15 16 17 18 19 20 21 22 23 24 25 2…" at bounding box center [1147, 622] width 26 height 23
type input "15:30"
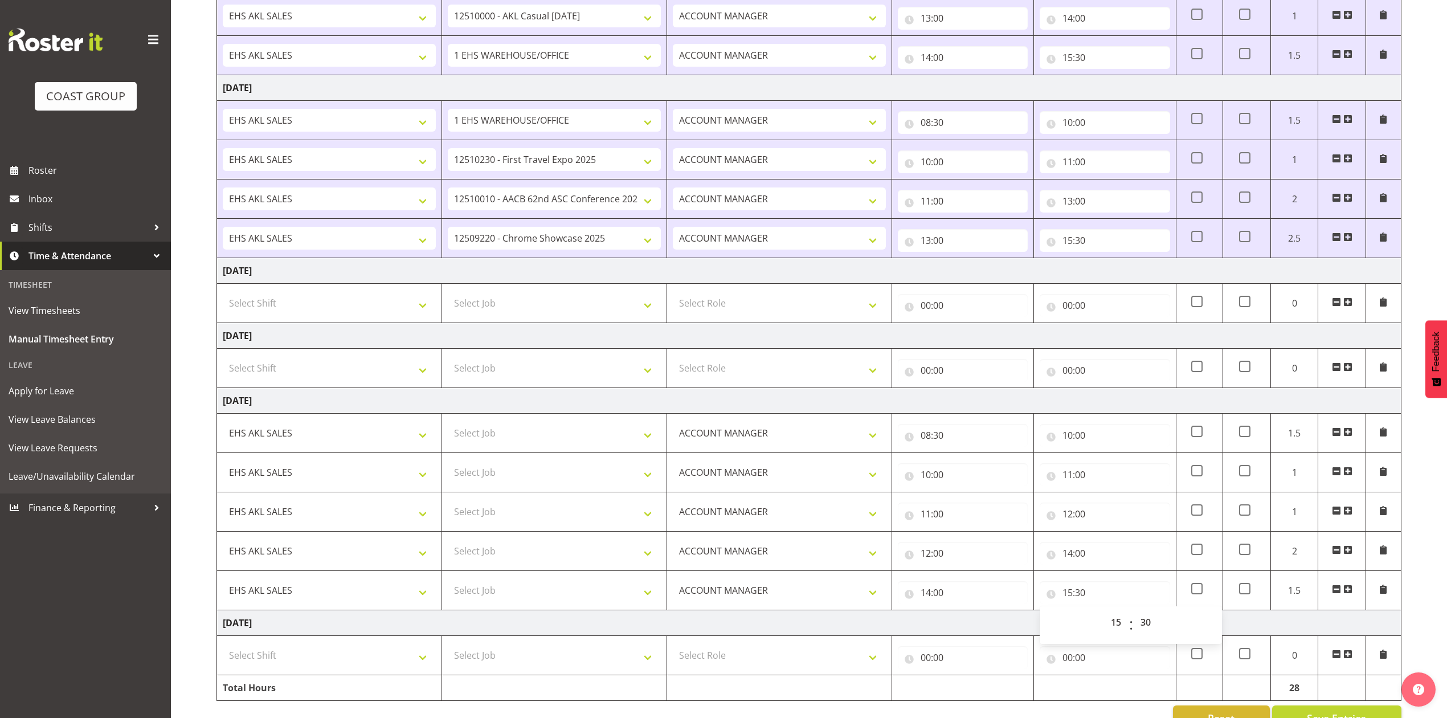
click at [1003, 628] on td "[DATE]" at bounding box center [809, 623] width 1184 height 26
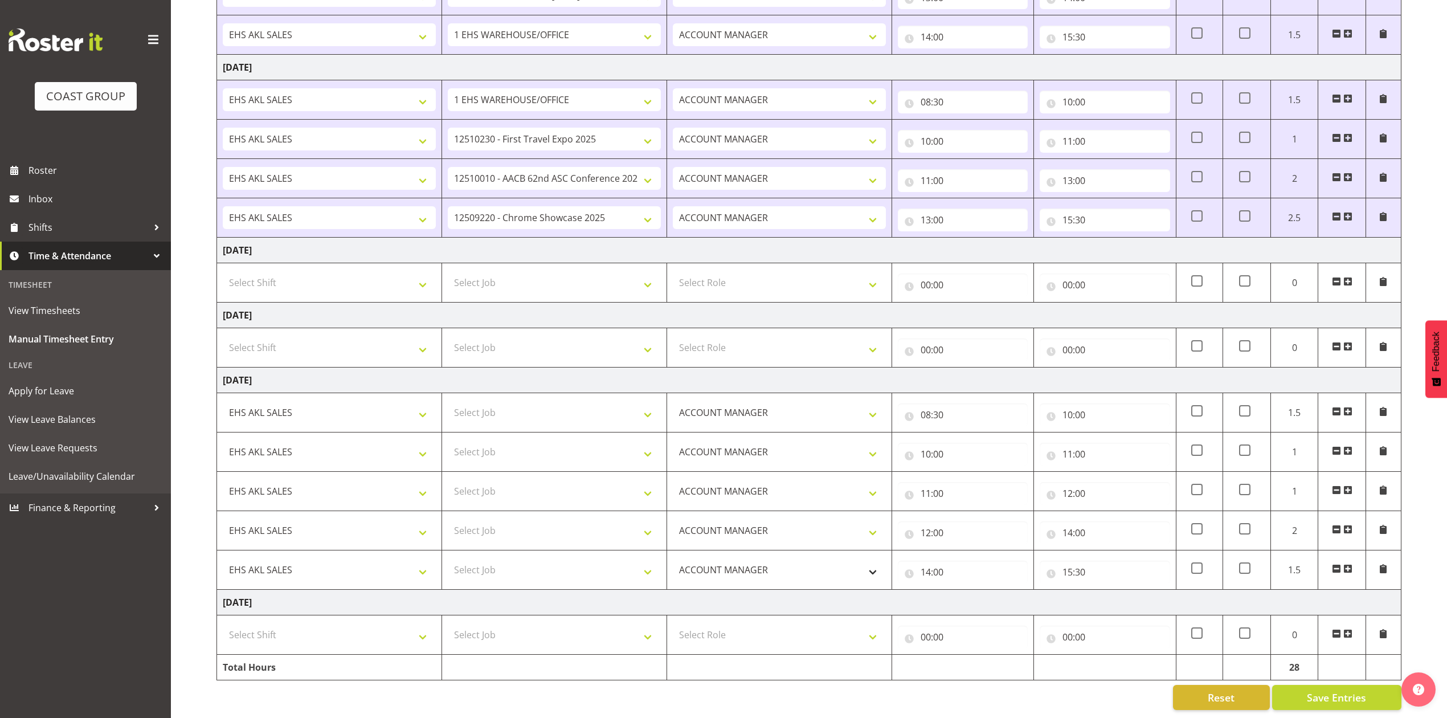
scroll to position [668, 0]
click at [571, 401] on select "Select Job 1 Carlton Events 1 [PERSON_NAME][GEOGRAPHIC_DATA] 1 [PERSON_NAME][GE…" at bounding box center [554, 412] width 213 height 23
select select "69"
click at [448, 401] on select "Select Job 1 Carlton Events 1 [PERSON_NAME][GEOGRAPHIC_DATA] 1 [PERSON_NAME][GE…" at bounding box center [554, 412] width 213 height 23
click at [522, 440] on select "Select Job 1 Carlton Events 1 [PERSON_NAME][GEOGRAPHIC_DATA] 1 [PERSON_NAME][GE…" at bounding box center [554, 451] width 213 height 23
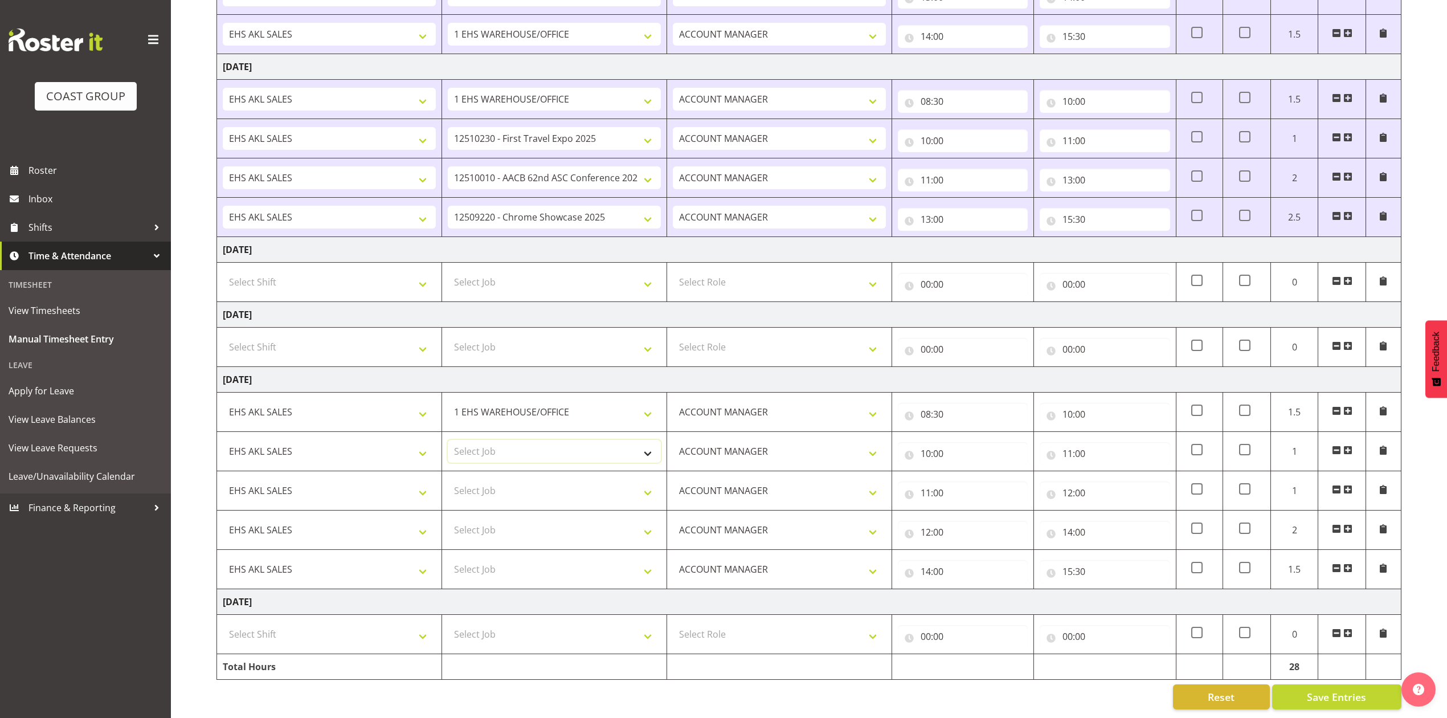
select select "9253"
click at [448, 440] on select "Select Job 1 Carlton Events 1 [PERSON_NAME][GEOGRAPHIC_DATA] 1 [PERSON_NAME][GE…" at bounding box center [554, 451] width 213 height 23
click at [541, 479] on select "Select Job 1 Carlton Events 1 [PERSON_NAME][GEOGRAPHIC_DATA] 1 [PERSON_NAME][GE…" at bounding box center [554, 490] width 213 height 23
select select "10208"
click at [448, 479] on select "Select Job 1 Carlton Events 1 [PERSON_NAME][GEOGRAPHIC_DATA] 1 [PERSON_NAME][GE…" at bounding box center [554, 490] width 213 height 23
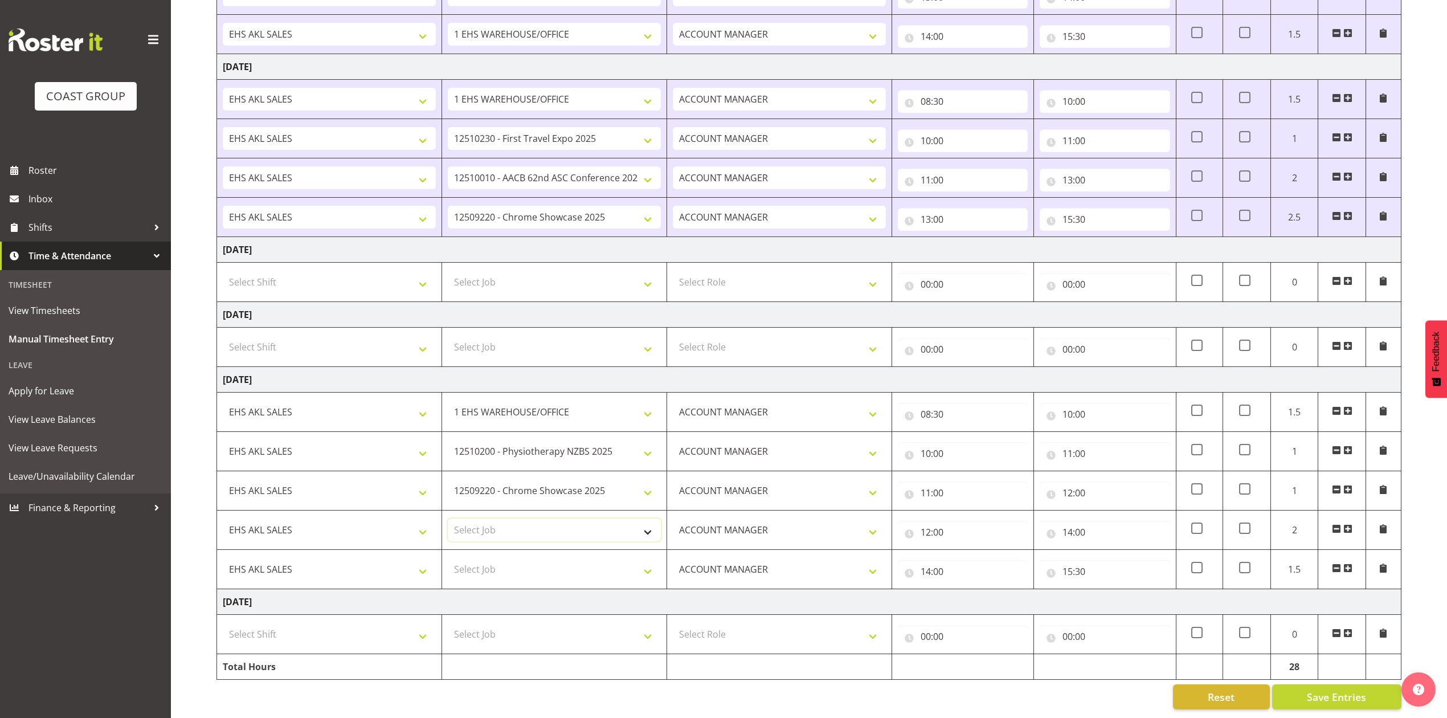
click at [575, 518] on select "Select Job 1 Carlton Events 1 [PERSON_NAME][GEOGRAPHIC_DATA] 1 [PERSON_NAME][GE…" at bounding box center [554, 529] width 213 height 23
select select "8960"
click at [448, 518] on select "Select Job 1 Carlton Events 1 [PERSON_NAME][GEOGRAPHIC_DATA] 1 [PERSON_NAME][GE…" at bounding box center [554, 529] width 213 height 23
click at [577, 558] on select "Select Job 1 Carlton Events 1 [PERSON_NAME][GEOGRAPHIC_DATA] 1 [PERSON_NAME][GE…" at bounding box center [554, 569] width 213 height 23
select select "8653"
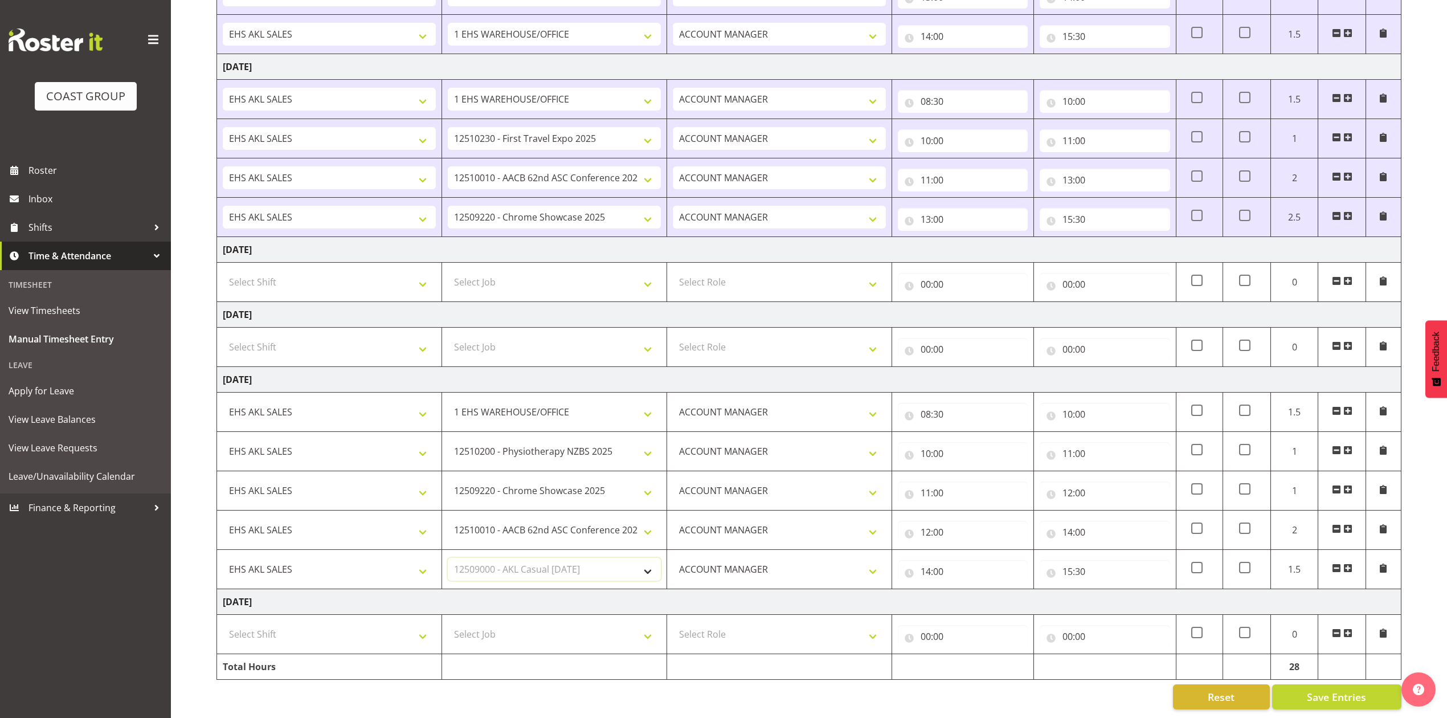
click at [448, 558] on select "Select Job 1 Carlton Events 1 [PERSON_NAME][GEOGRAPHIC_DATA] 1 [PERSON_NAME][GE…" at bounding box center [554, 569] width 213 height 23
click at [1330, 689] on span "Save Entries" at bounding box center [1336, 696] width 59 height 15
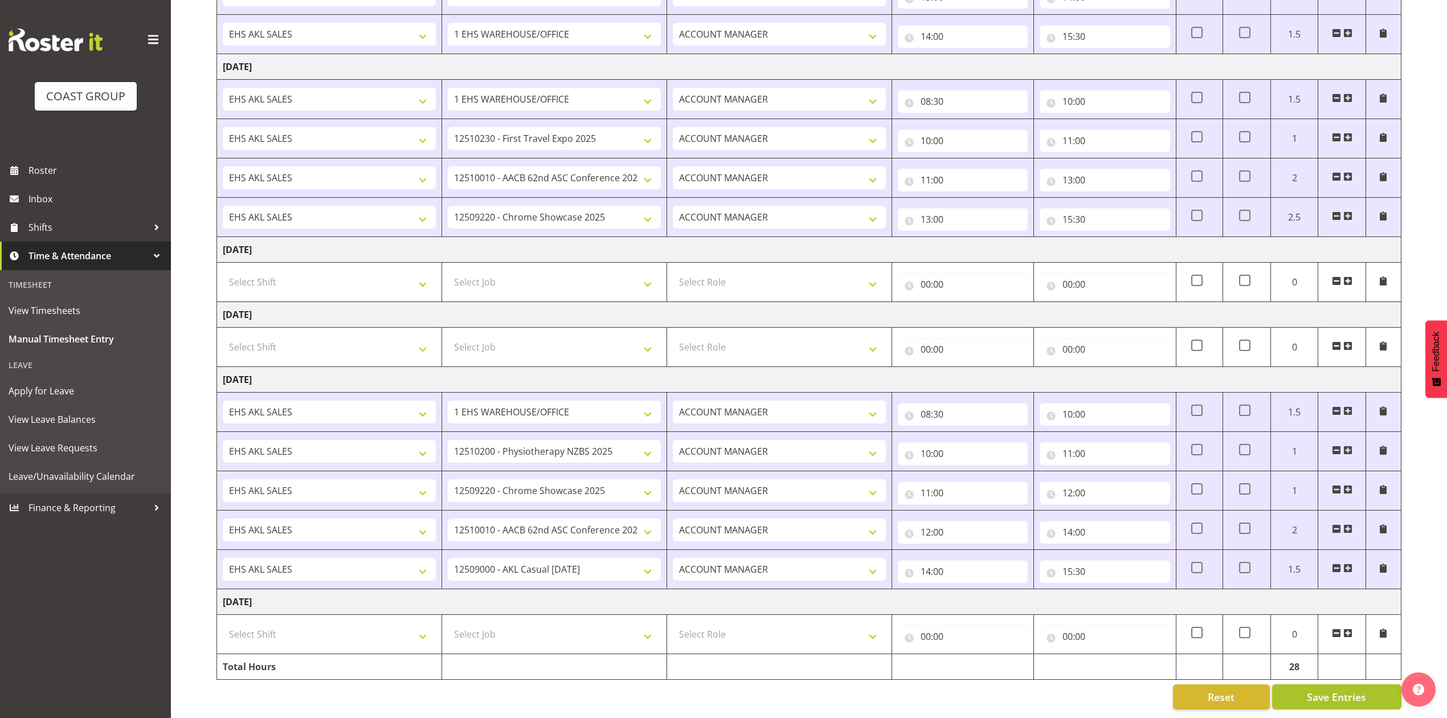
click at [1358, 689] on span "Save Entries" at bounding box center [1336, 696] width 59 height 15
